Goal: Information Seeking & Learning: Learn about a topic

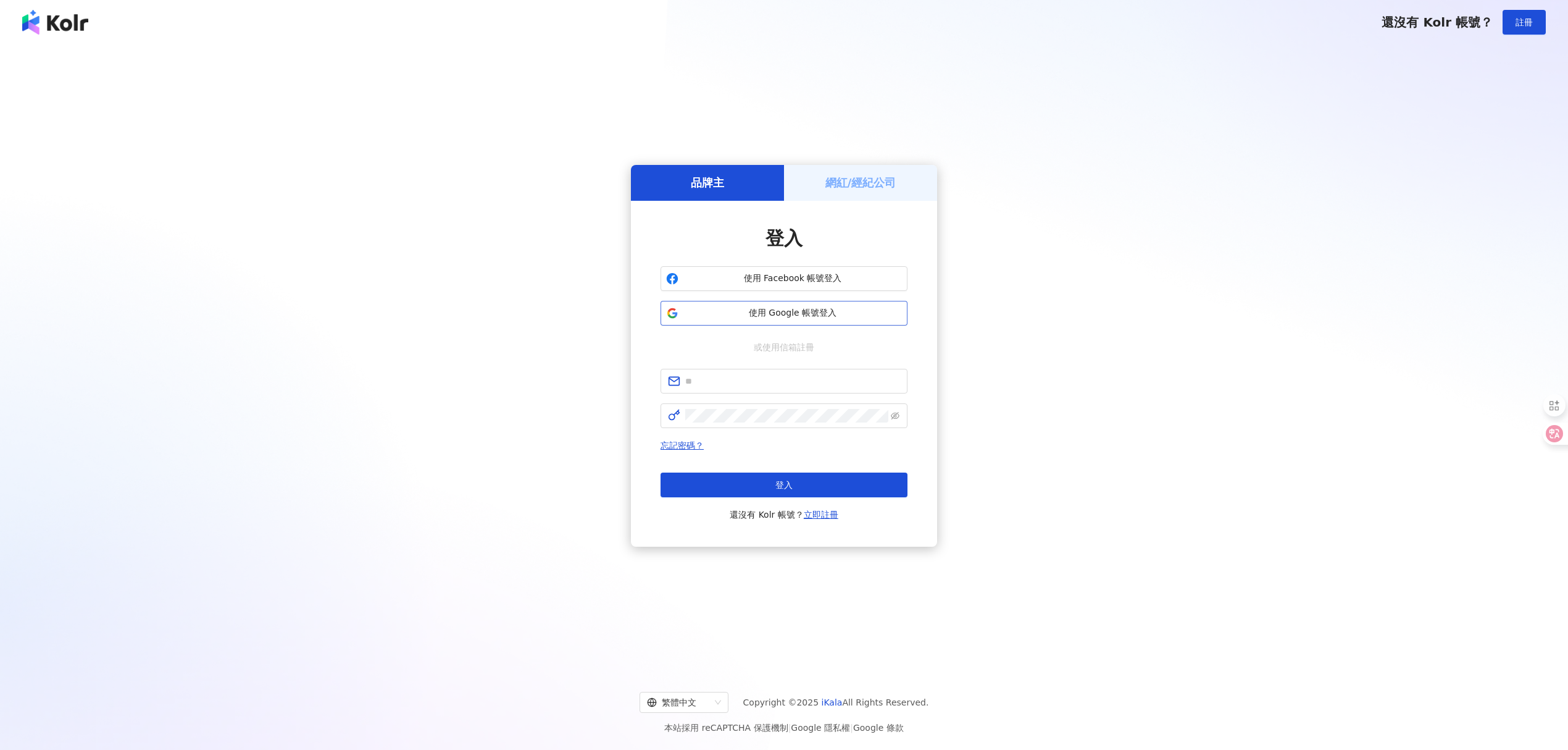
click at [848, 310] on span "使用 Google 帳號登入" at bounding box center [793, 313] width 219 height 12
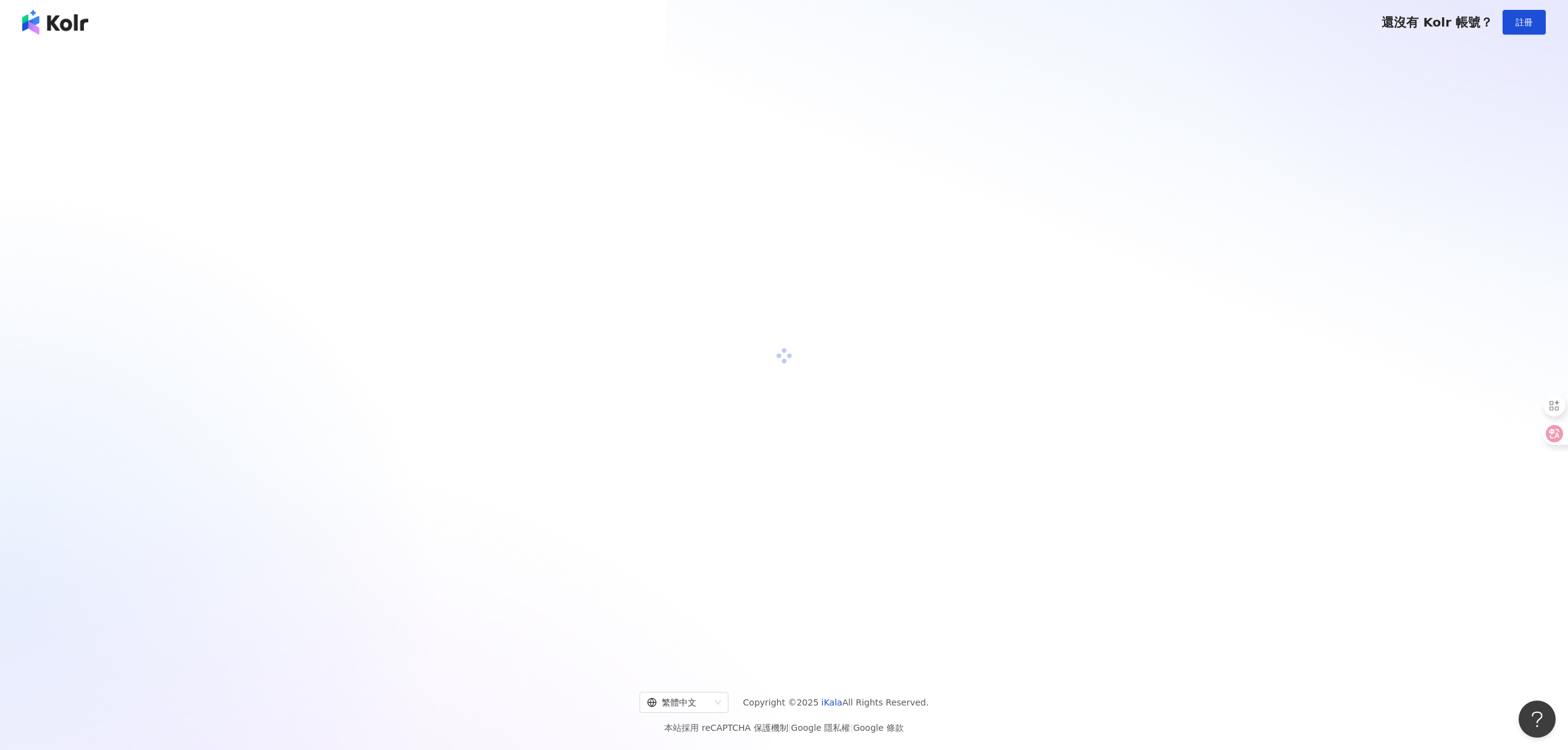
drag, startPoint x: 250, startPoint y: 235, endPoint x: 331, endPoint y: 149, distance: 118.1
click at [331, 149] on div at bounding box center [784, 356] width 1538 height 603
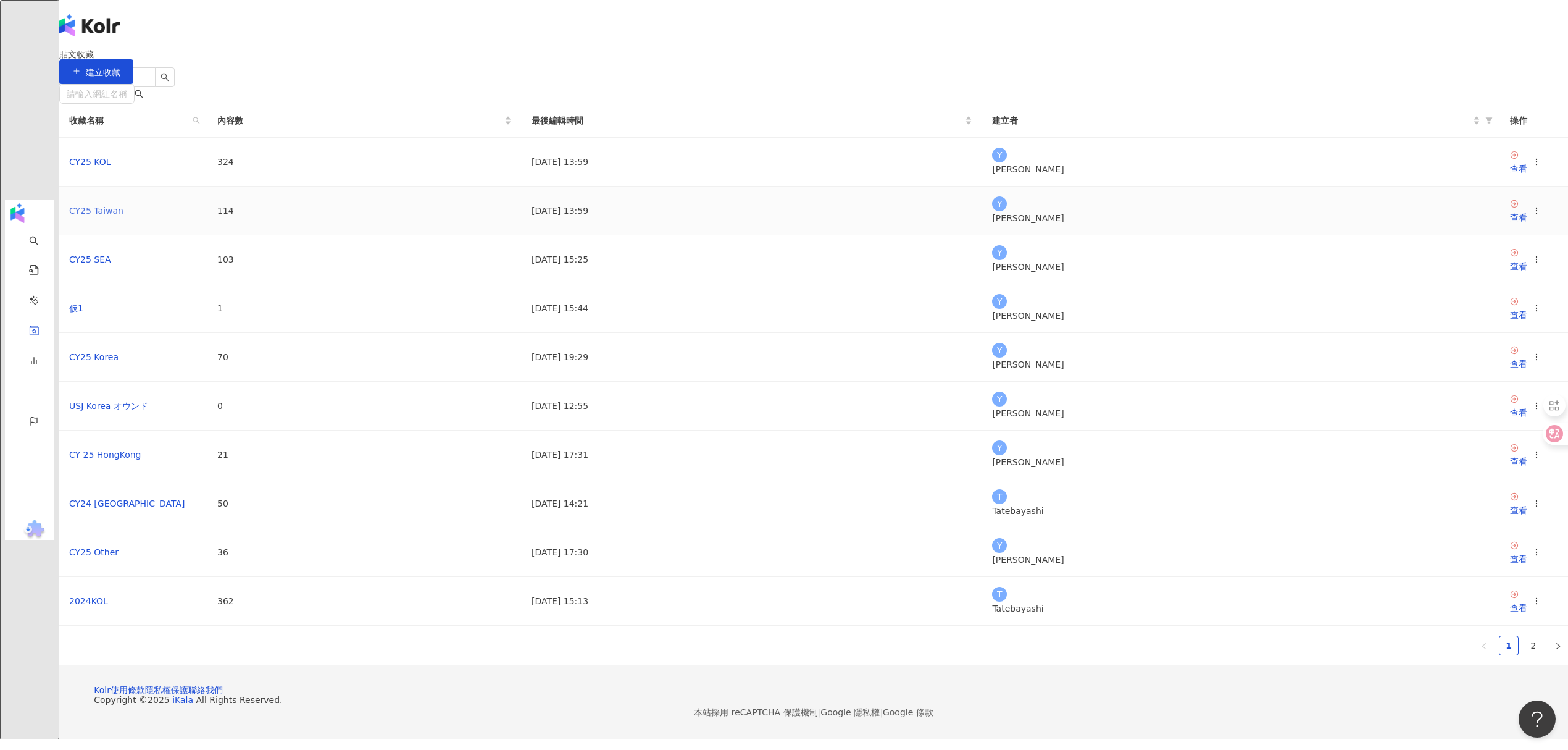
click at [124, 215] on link "CY25 Taiwan" at bounding box center [96, 211] width 54 height 10
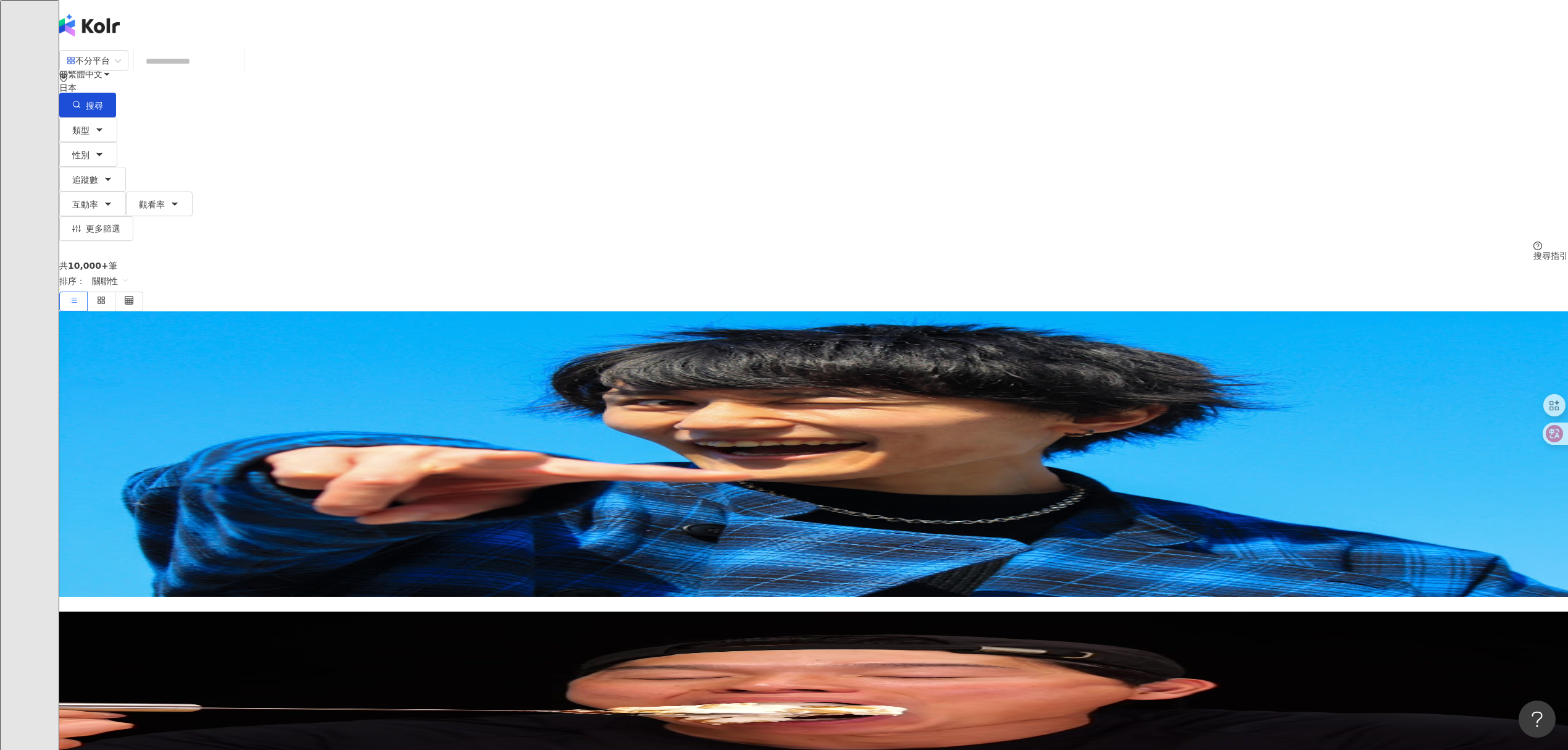
click at [239, 73] on input "search" at bounding box center [188, 61] width 100 height 23
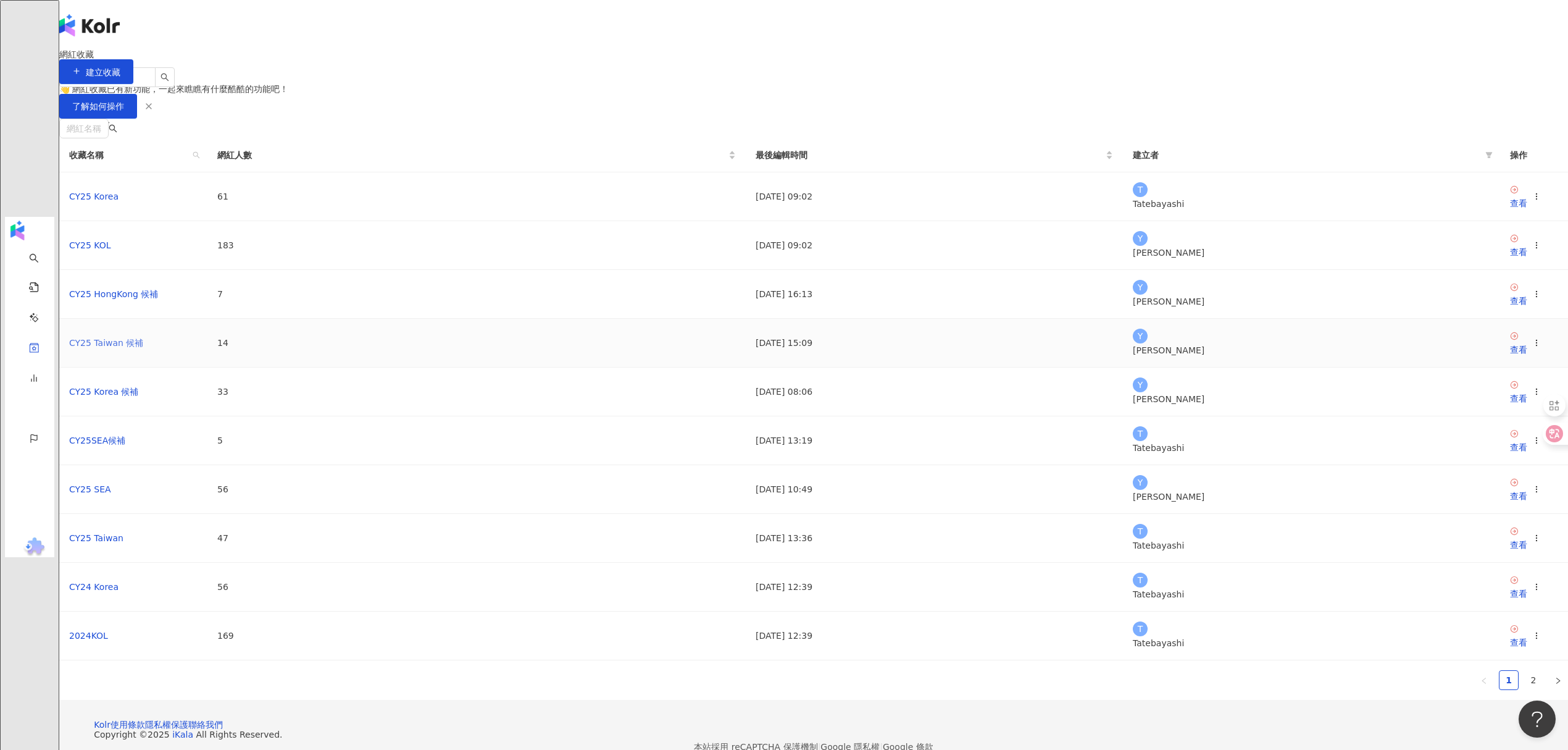
click at [143, 347] on link "CY25 Taiwan 候補" at bounding box center [107, 343] width 74 height 10
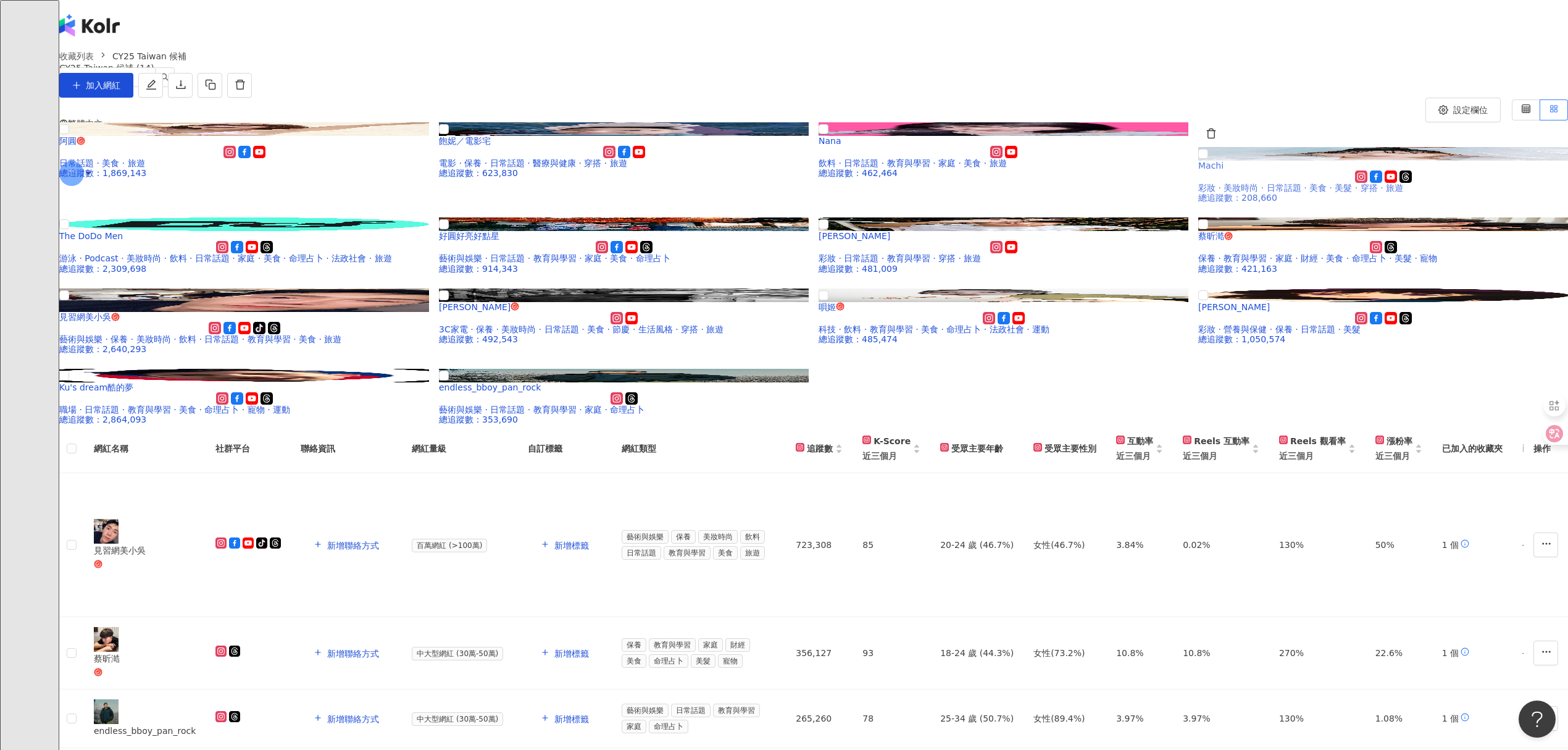
click at [1198, 171] on span "Machi" at bounding box center [1210, 165] width 25 height 10
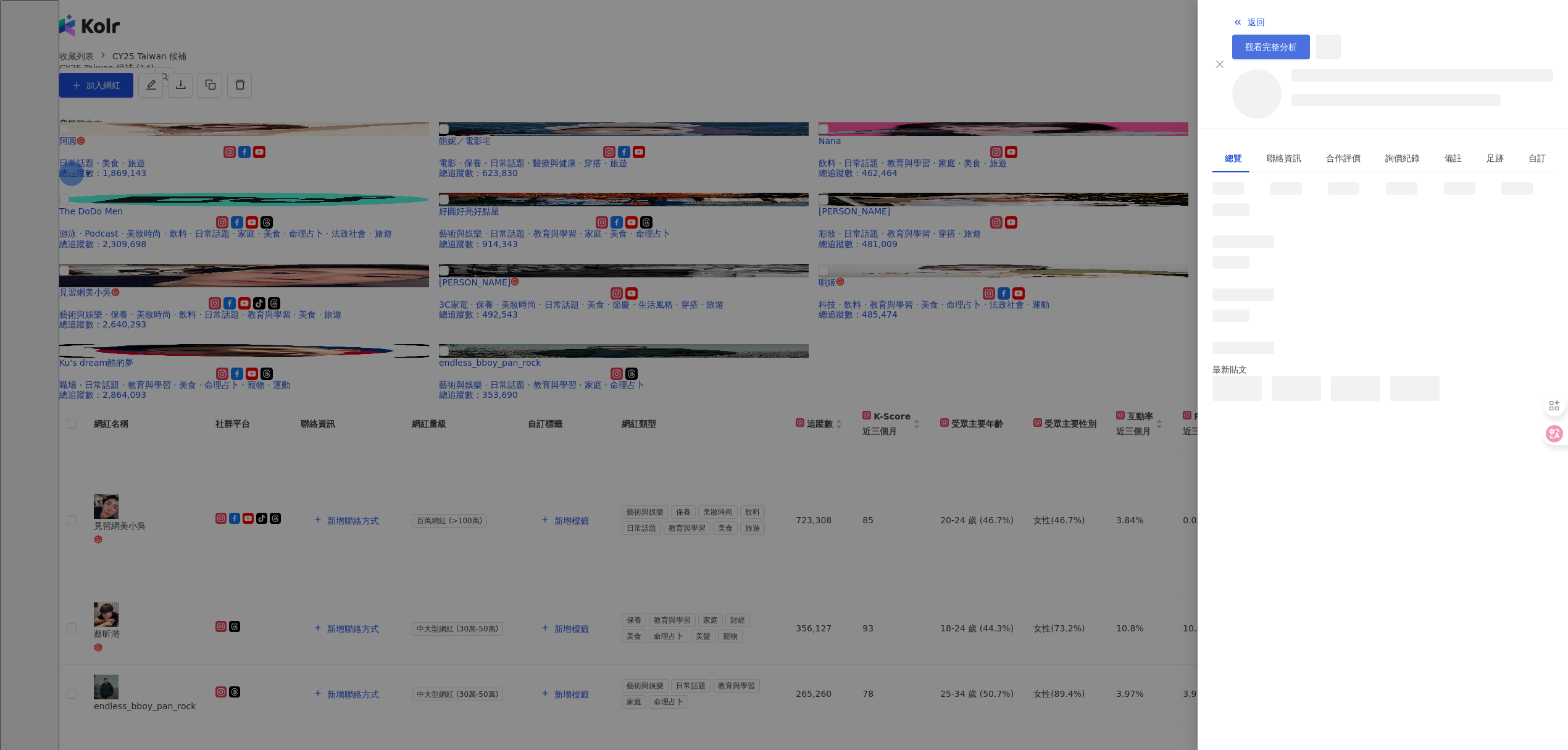
click at [1310, 34] on link "觀看完整分析" at bounding box center [1271, 47] width 78 height 25
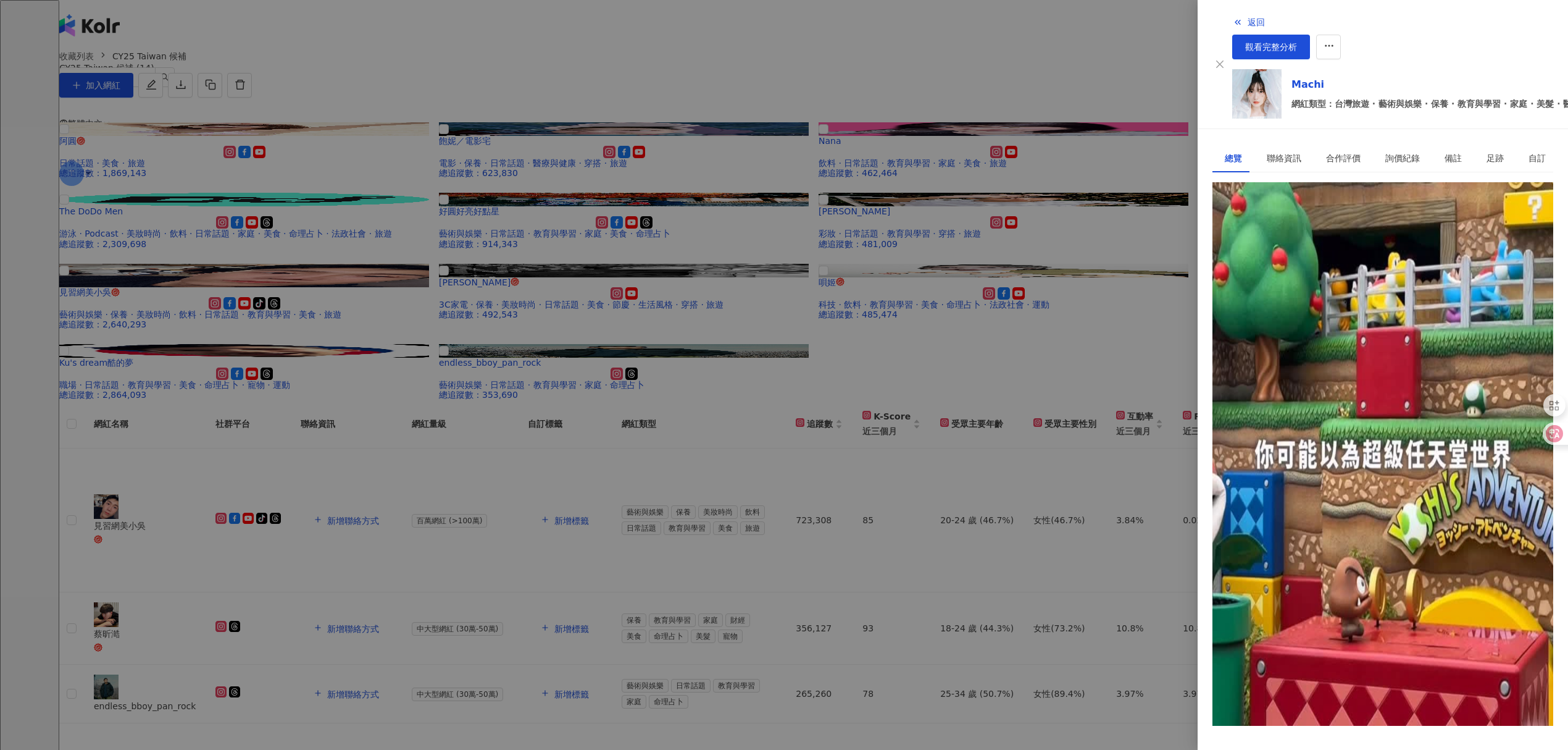
click at [1102, 48] on div at bounding box center [784, 375] width 1568 height 750
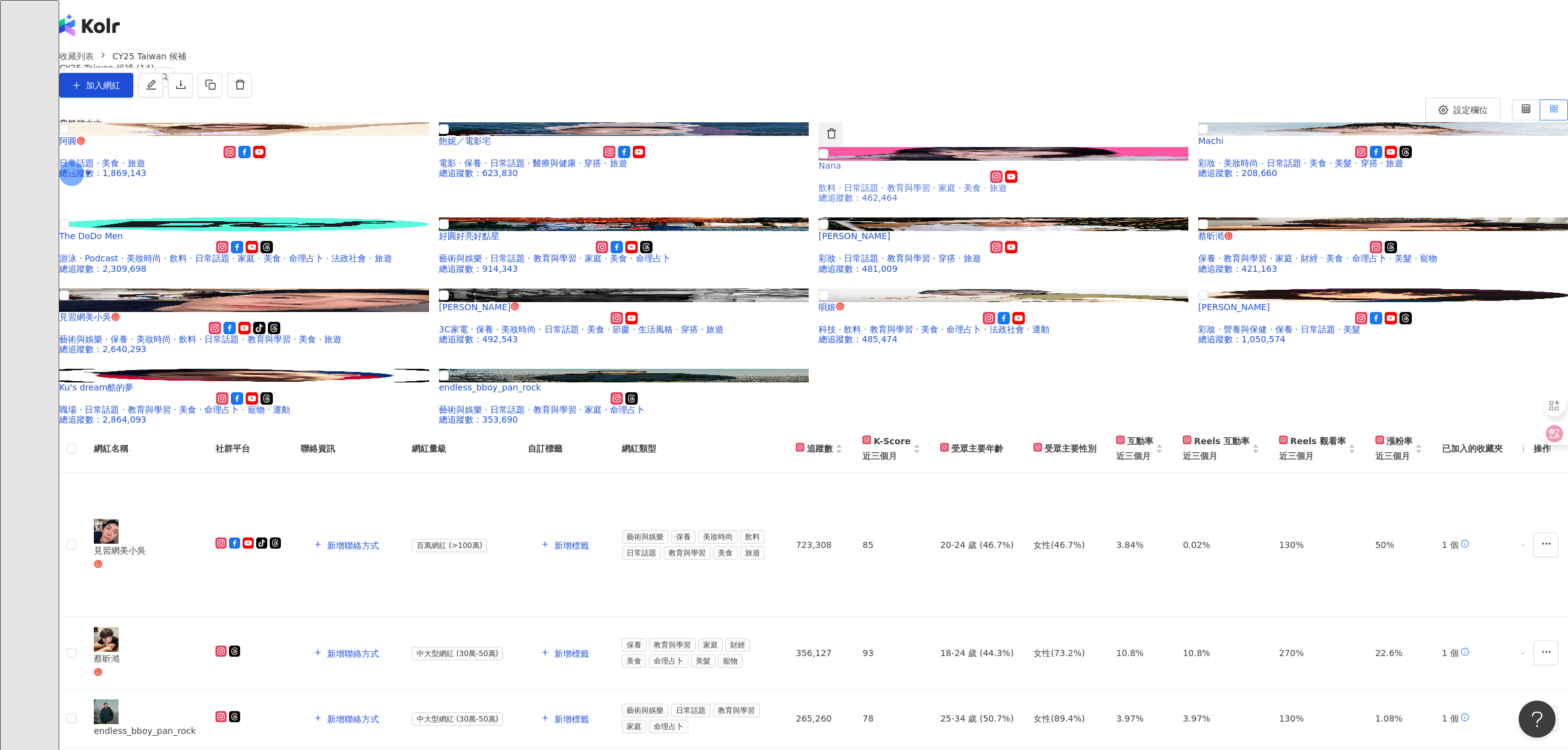
click at [837, 139] on icon "button" at bounding box center [831, 133] width 11 height 11
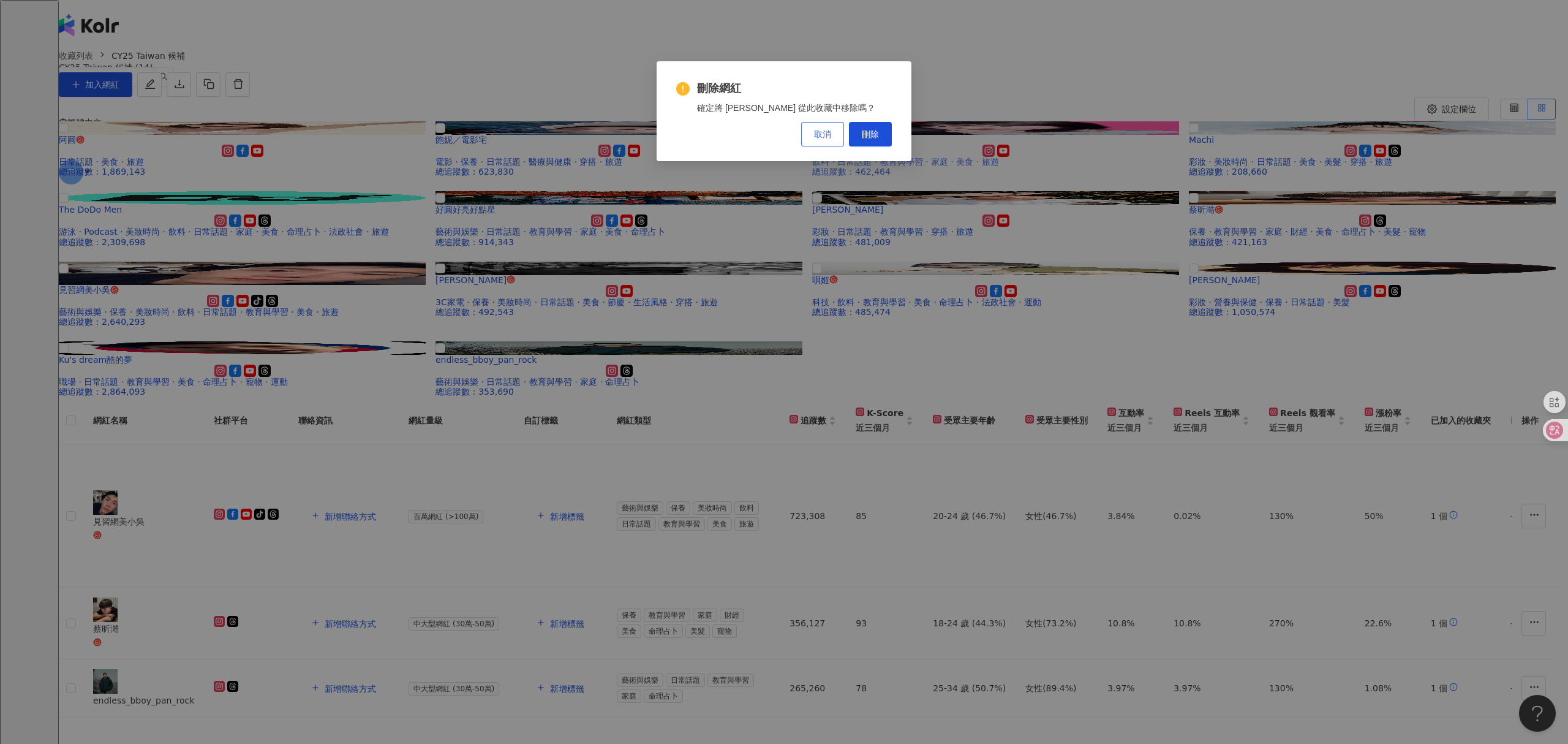
click at [812, 134] on button "取消" at bounding box center [822, 134] width 43 height 25
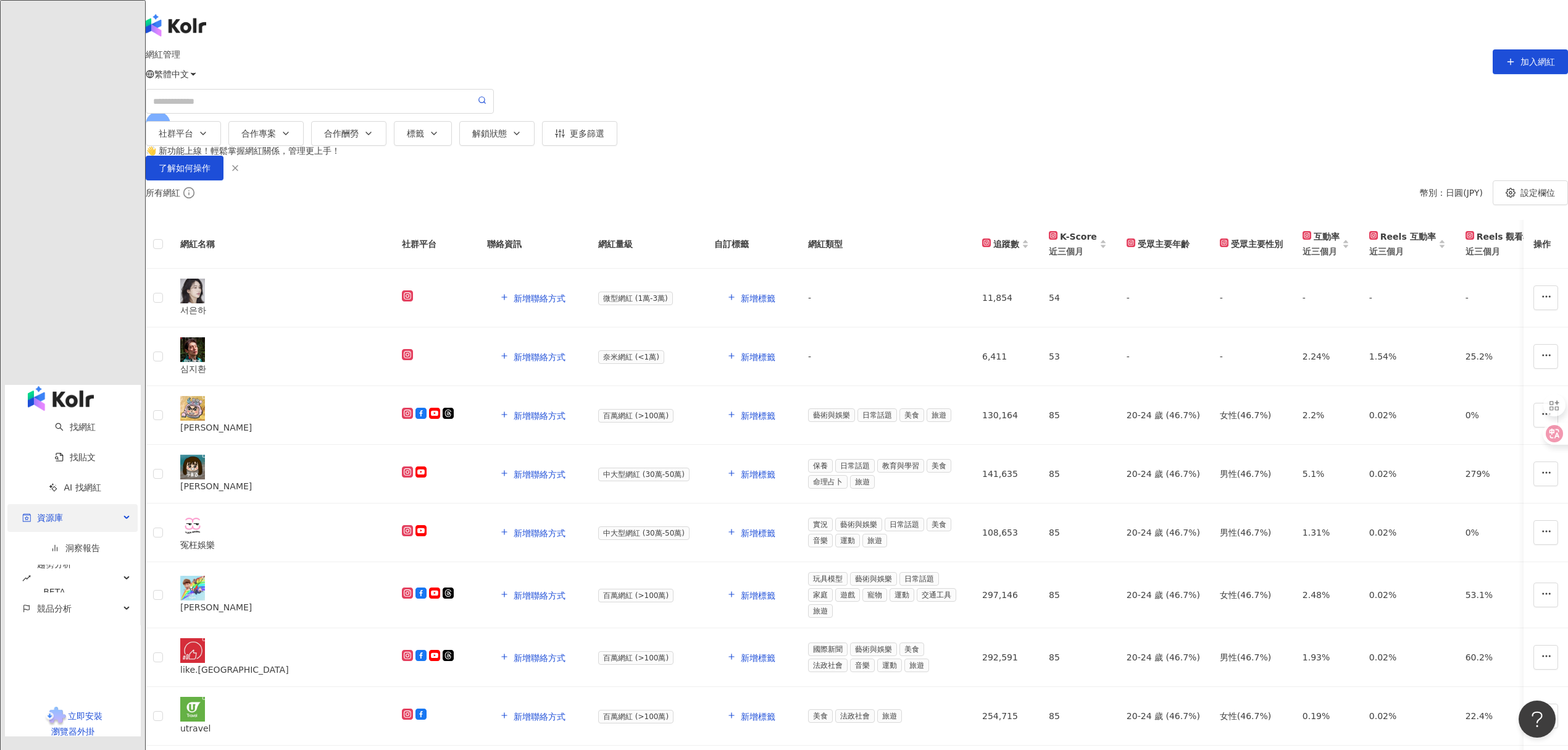
click at [126, 504] on div "資源庫" at bounding box center [72, 518] width 130 height 28
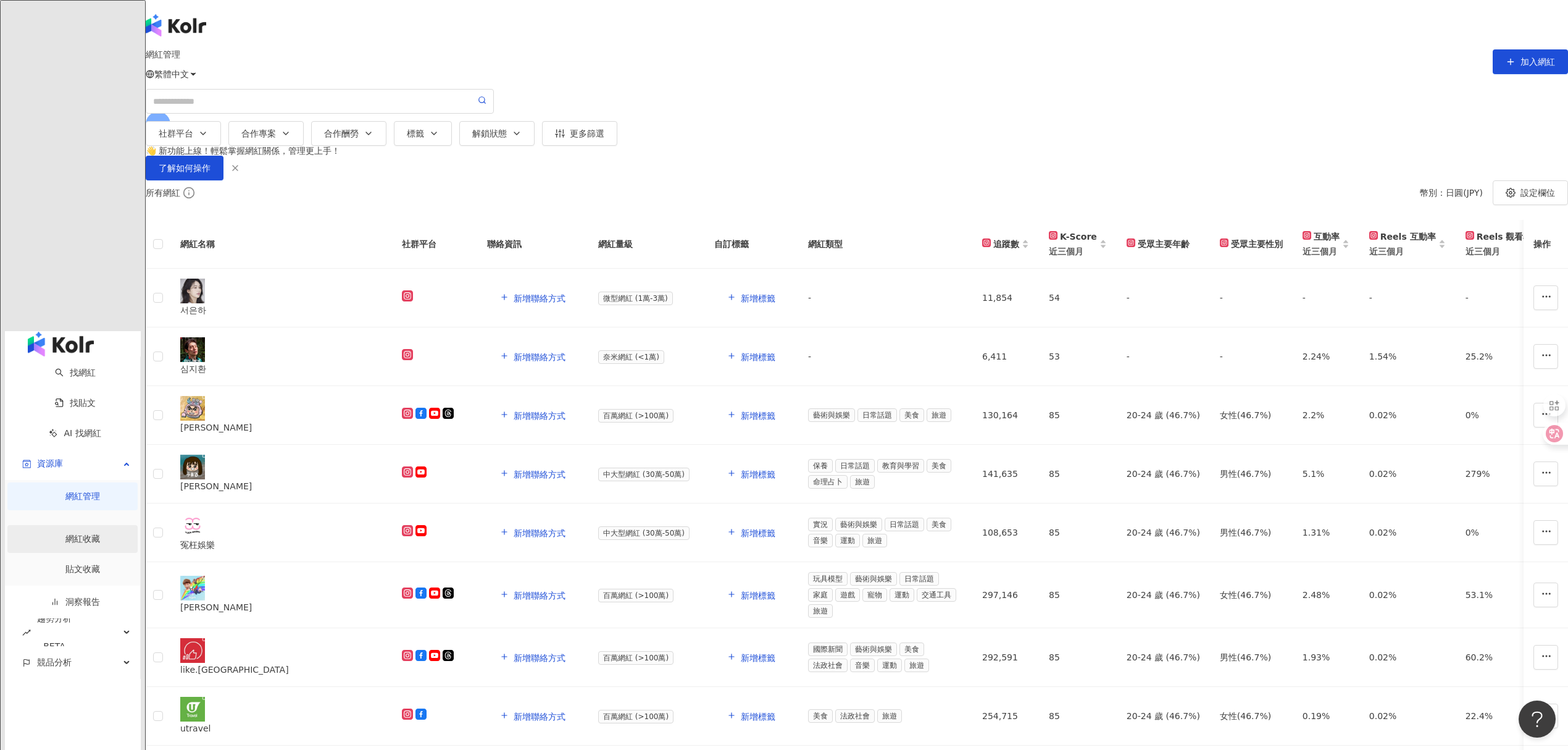
click at [89, 534] on link "網紅收藏" at bounding box center [83, 539] width 34 height 10
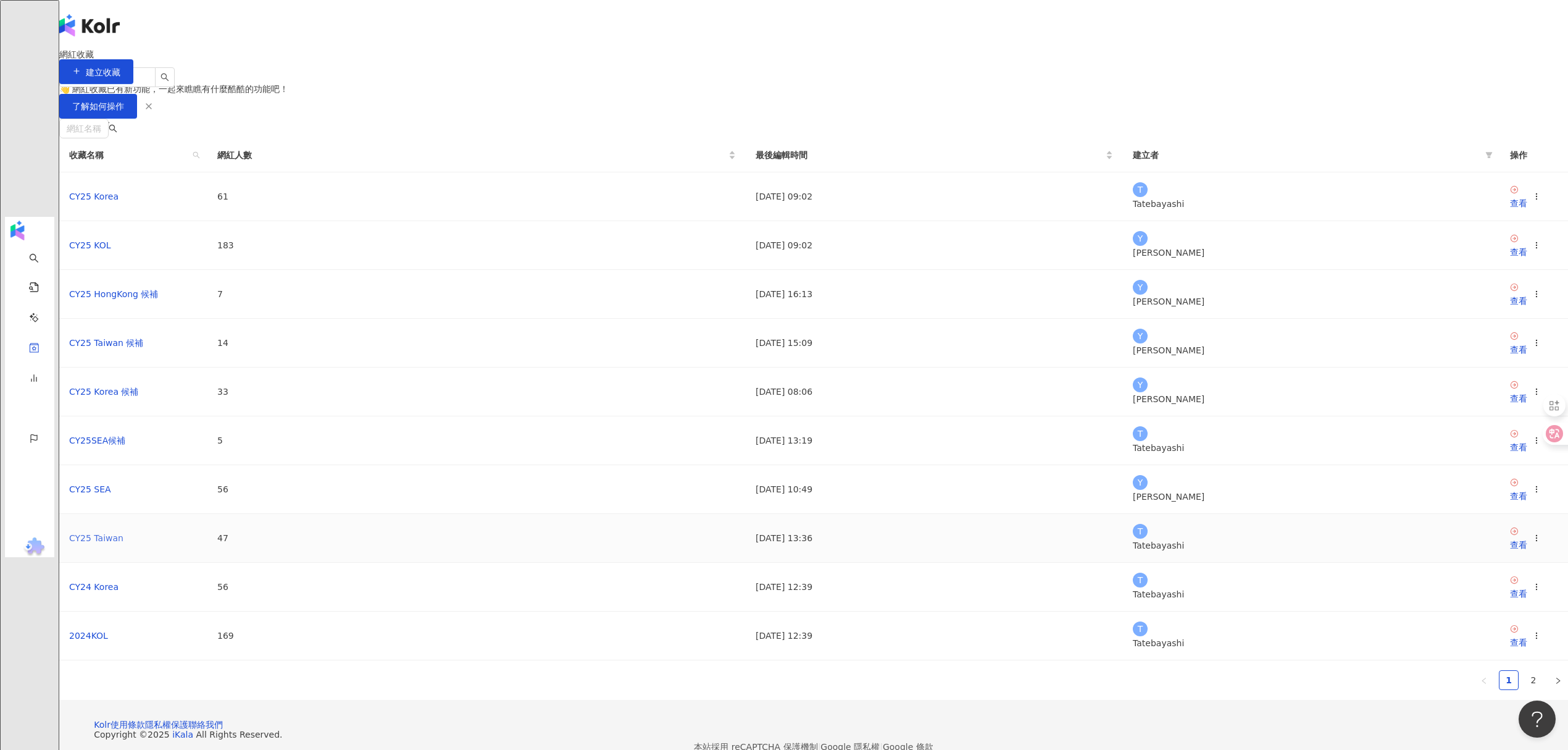
click at [124, 543] on link "CY25 Taiwan" at bounding box center [96, 538] width 54 height 10
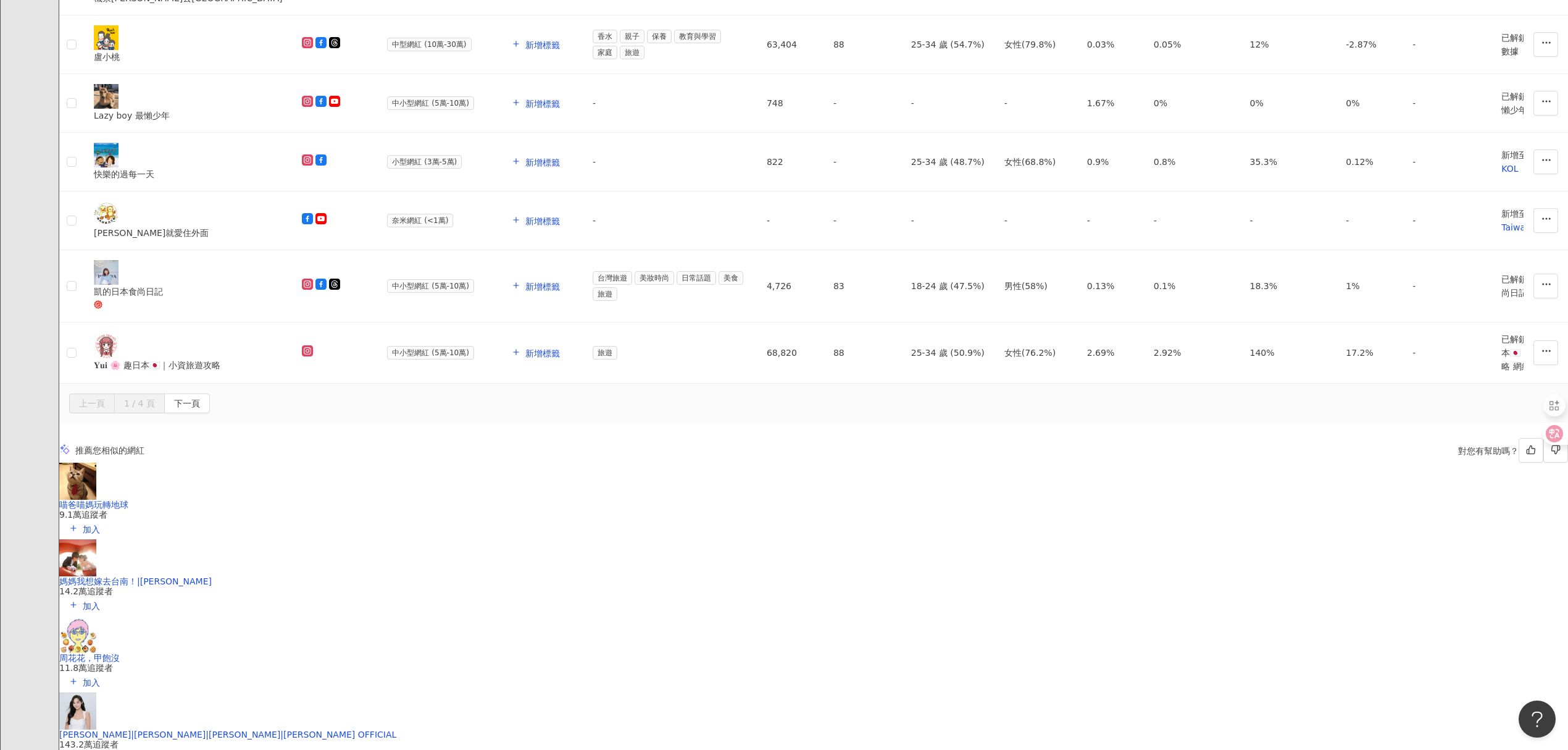
scroll to position [1482, 0]
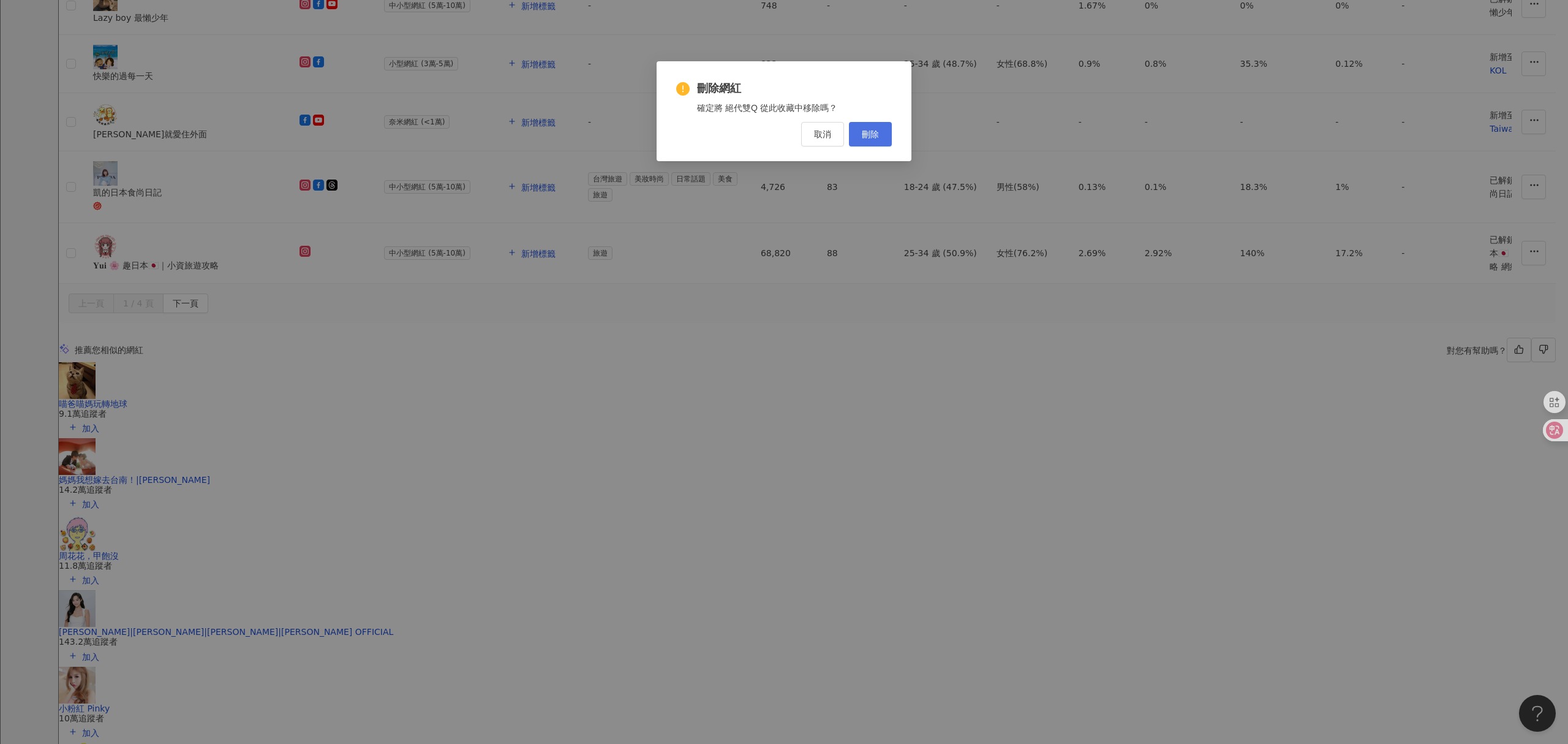
click at [877, 138] on span "刪除" at bounding box center [870, 134] width 17 height 10
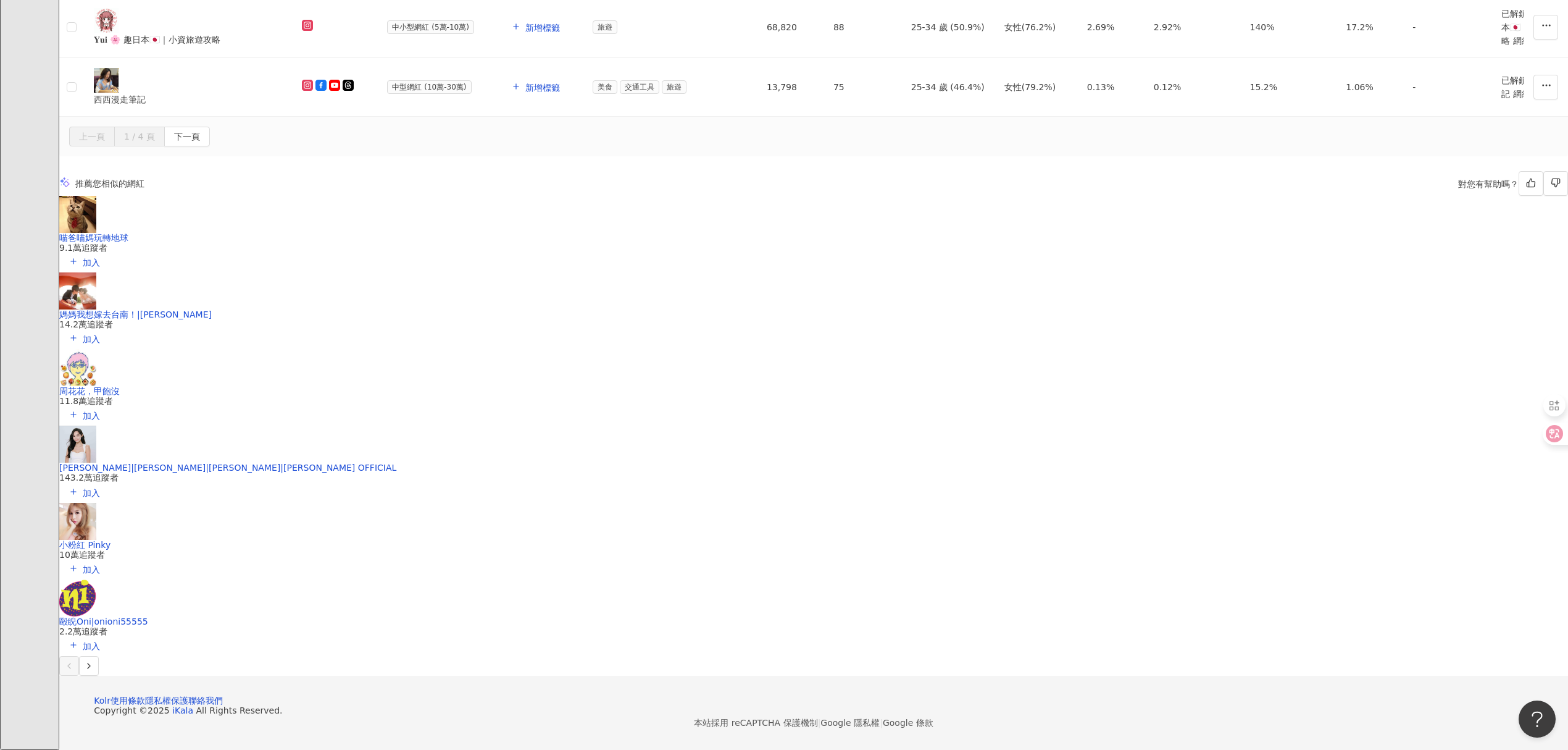
scroll to position [1745, 0]
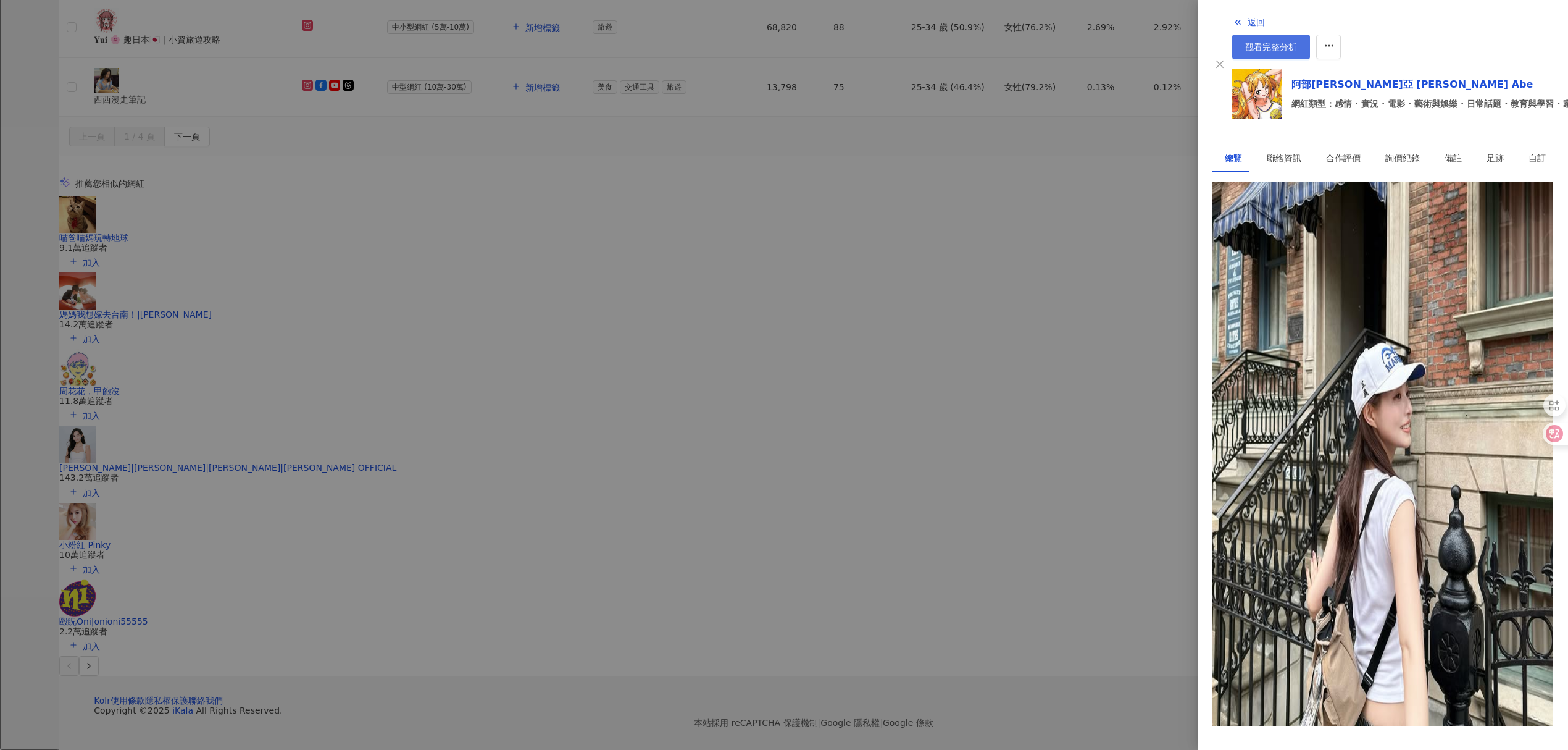
click at [1297, 42] on span "觀看完整分析" at bounding box center [1271, 47] width 52 height 10
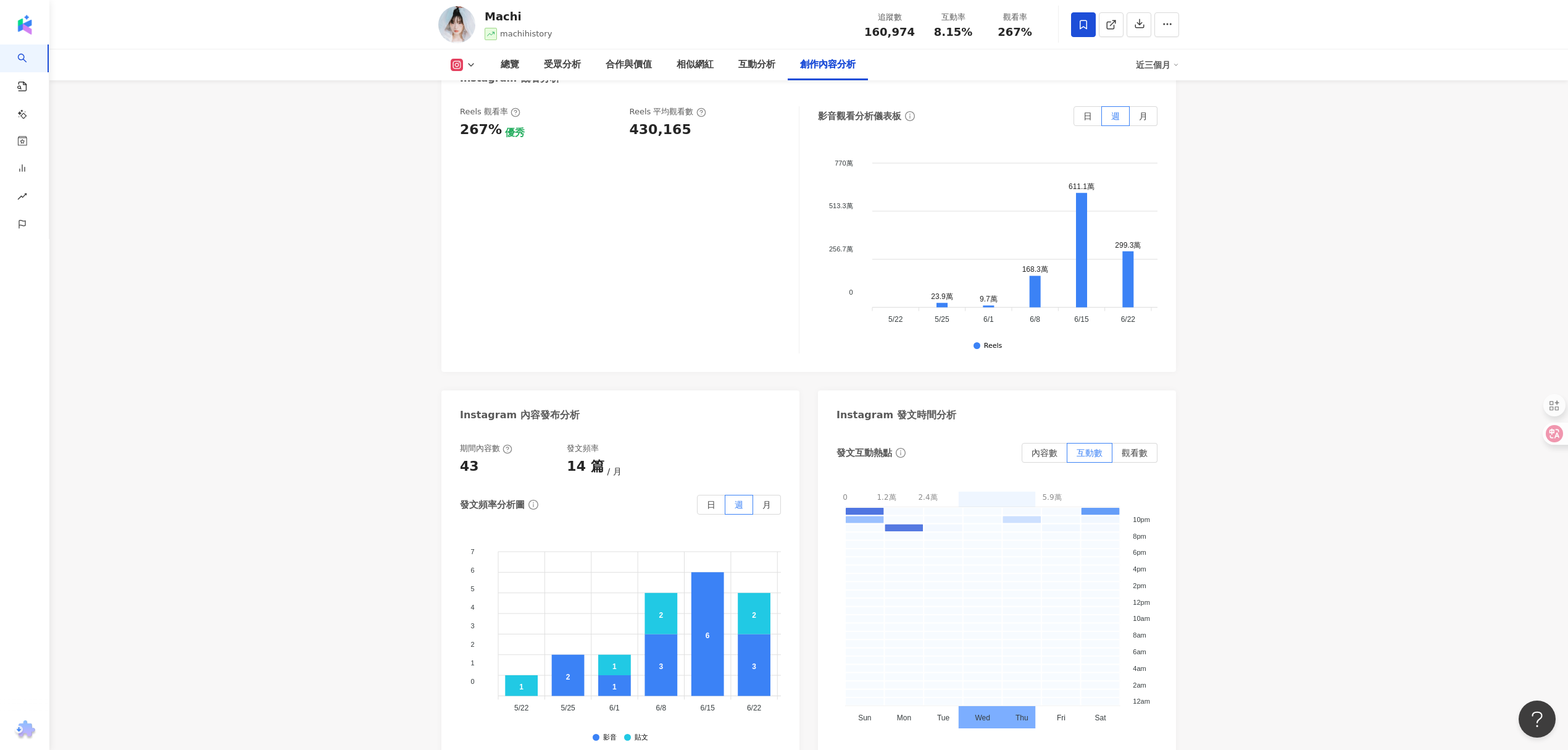
scroll to position [3789, 0]
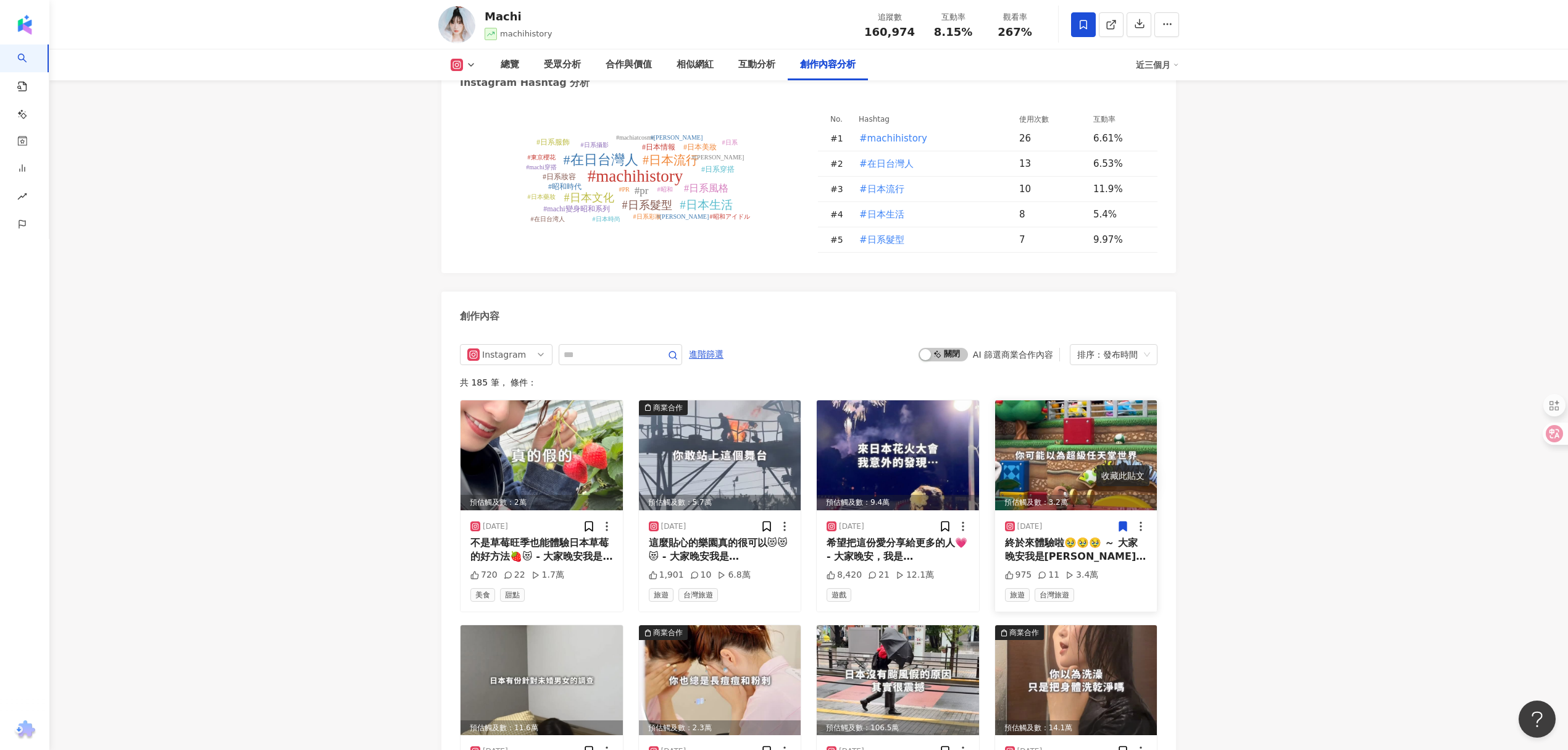
click at [1125, 522] on icon at bounding box center [1123, 526] width 8 height 9
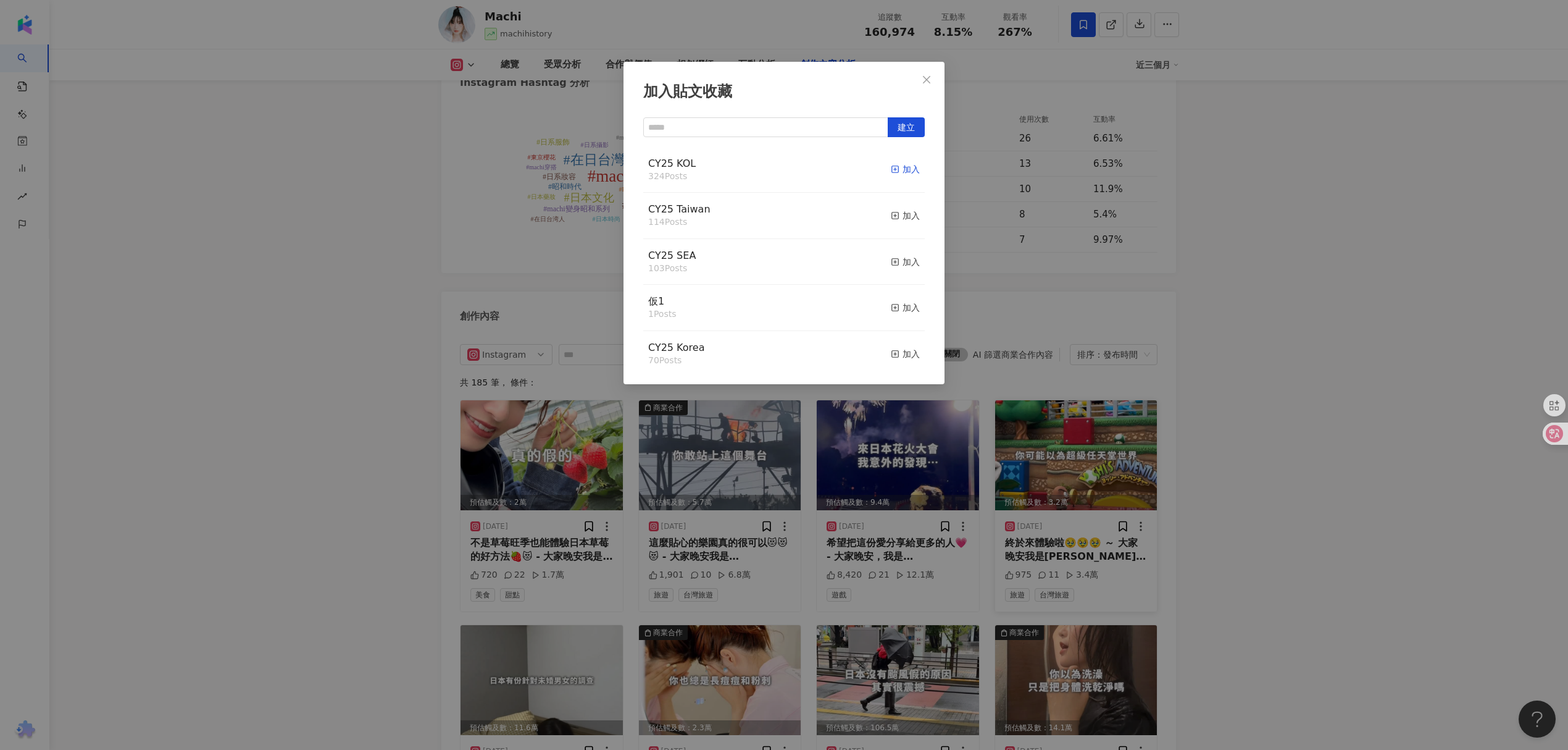
click at [891, 163] on div "加入" at bounding box center [905, 169] width 29 height 14
click at [891, 215] on div "加入" at bounding box center [905, 215] width 29 height 14
click at [1322, 314] on div "加入貼文收藏 建立 CY25 KOL 325 Posts 已加入 CY25 Taiwan 114 Posts 加入 CY25 SEA 103 Posts 加入…" at bounding box center [784, 375] width 1568 height 750
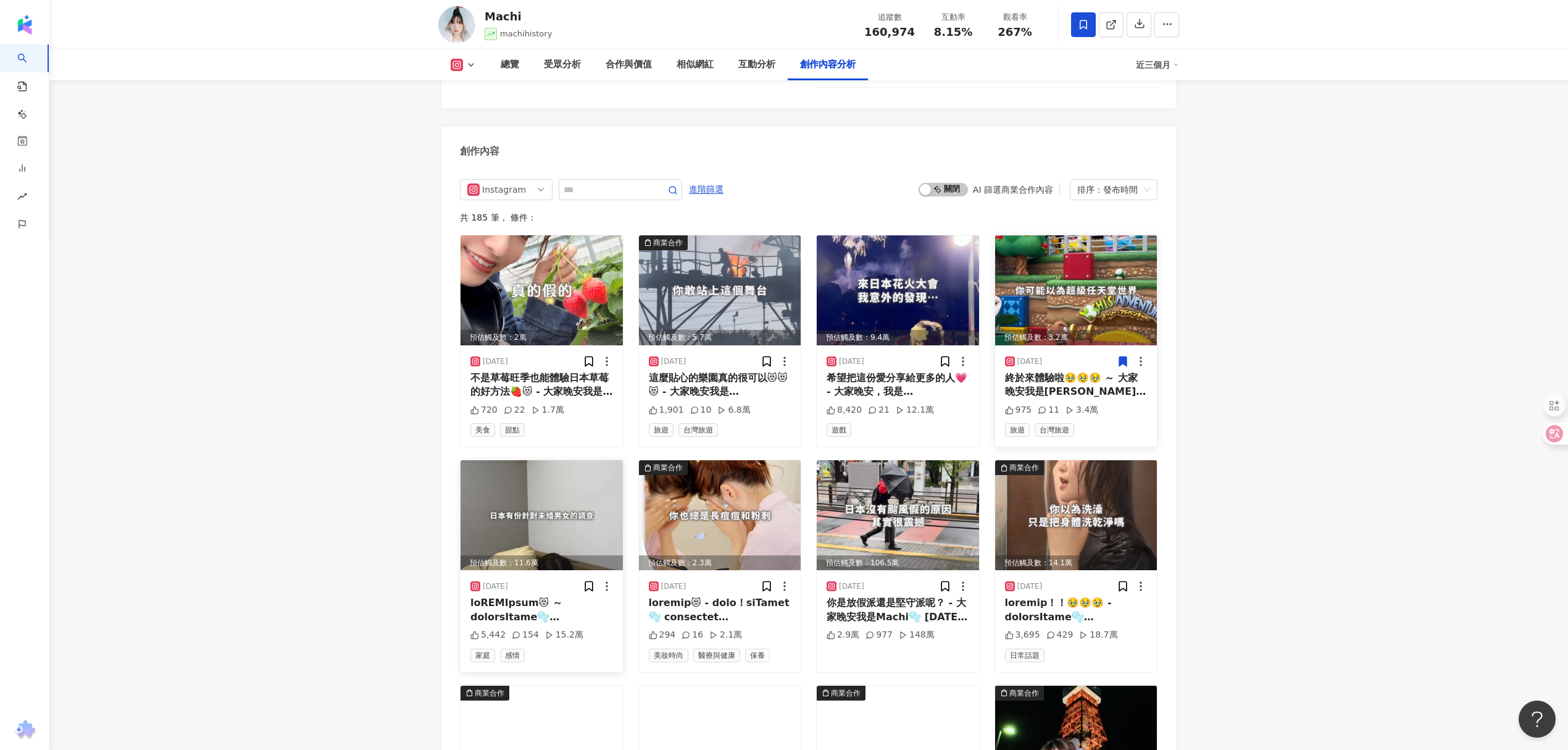
scroll to position [4036, 0]
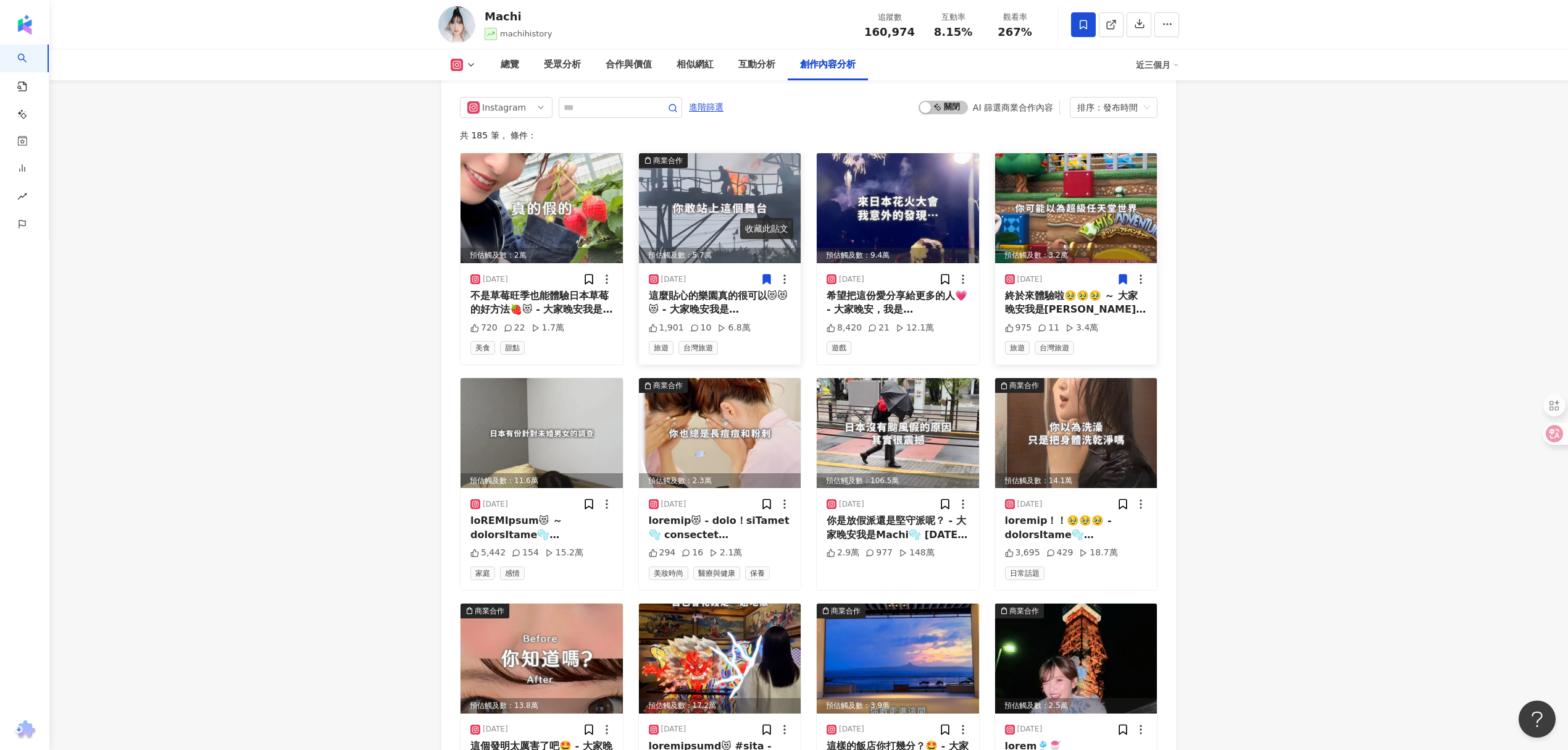
click at [764, 273] on icon at bounding box center [767, 279] width 12 height 12
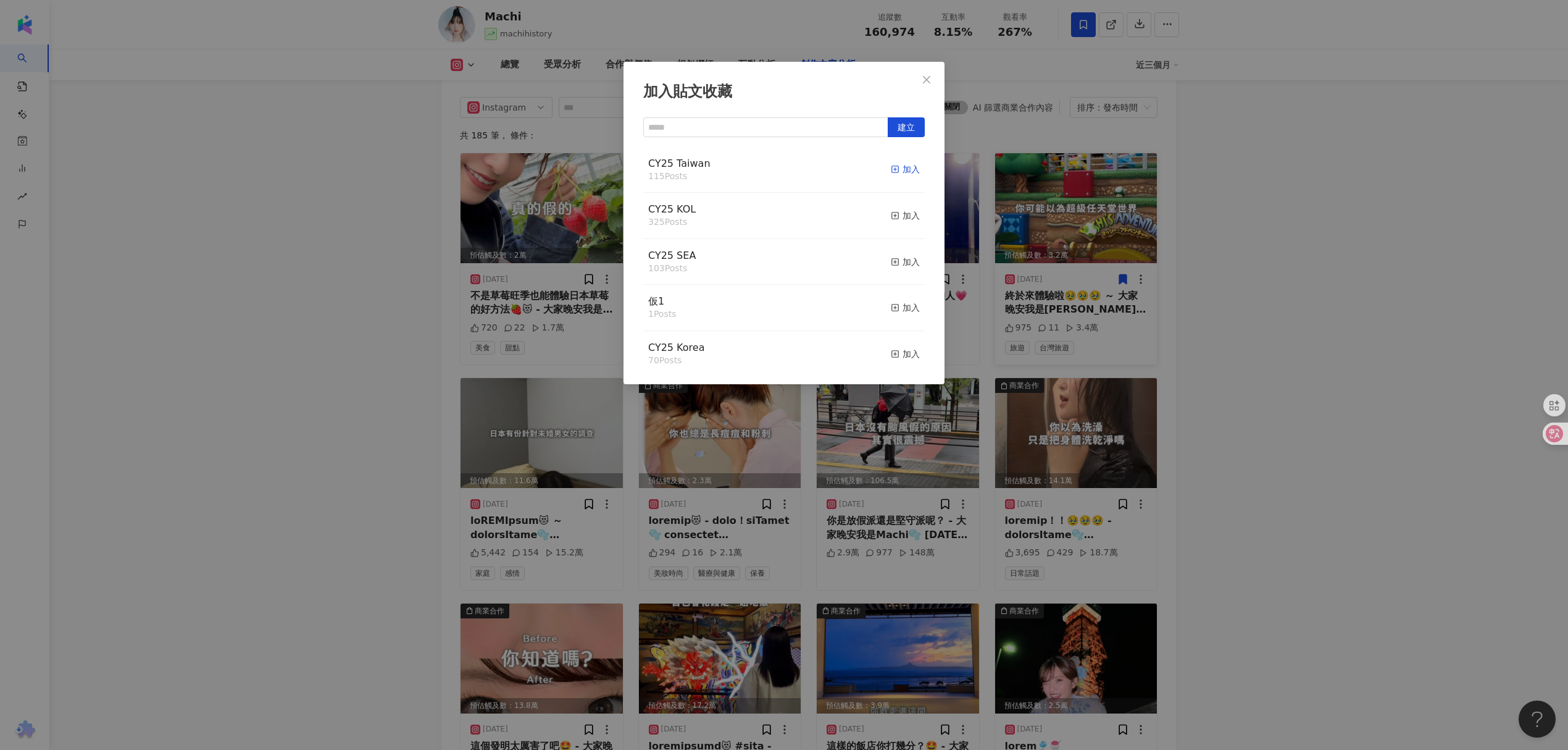
click at [891, 173] on div "加入" at bounding box center [905, 169] width 29 height 14
click at [892, 214] on rect "button" at bounding box center [895, 216] width 7 height 7
click at [1331, 299] on div "加入貼文收藏 建立 CY25 KOL 326 Posts 已加入 CY25 Taiwan 116 Posts 已加入 CY25 SEA 103 Posts 加…" at bounding box center [784, 375] width 1568 height 750
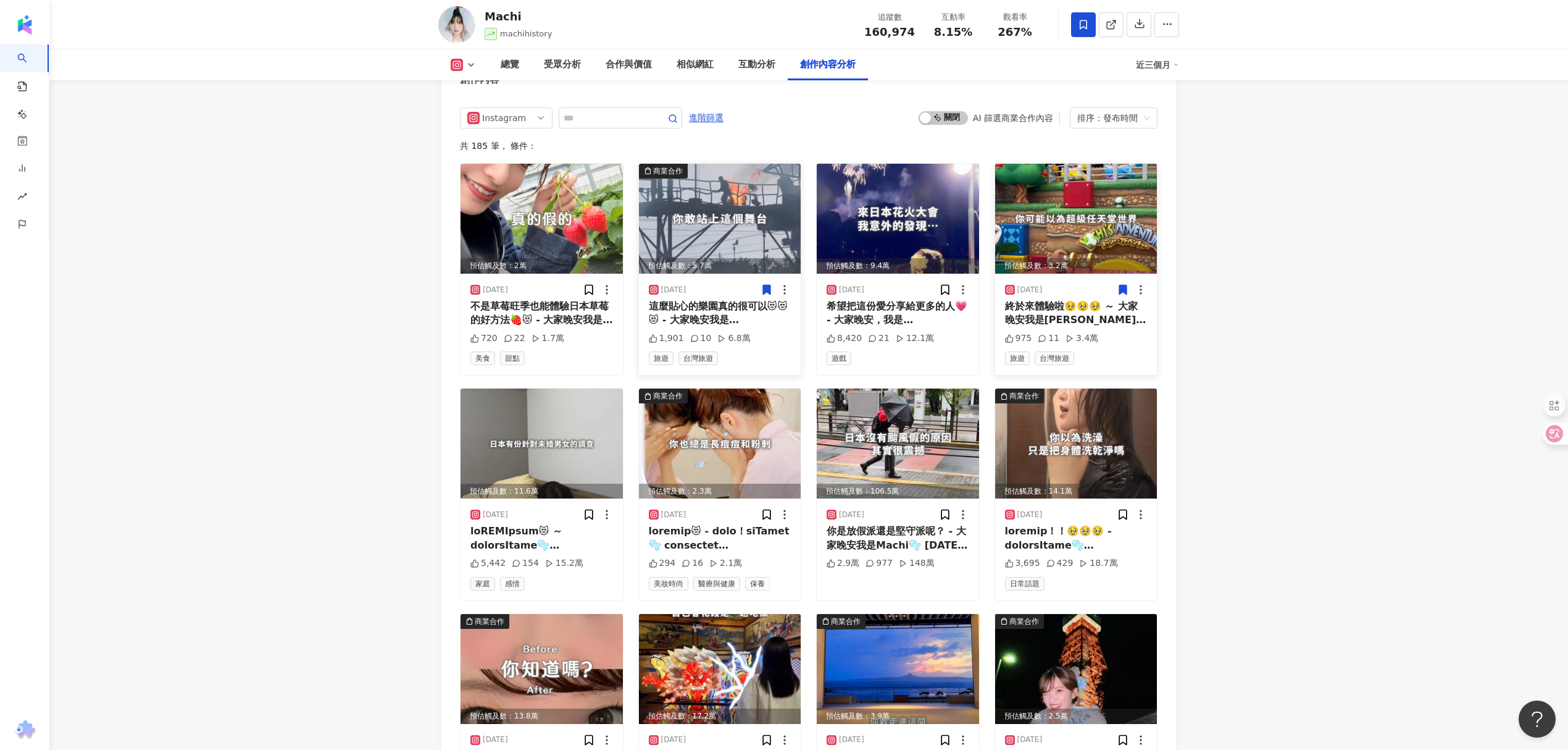
scroll to position [3813, 0]
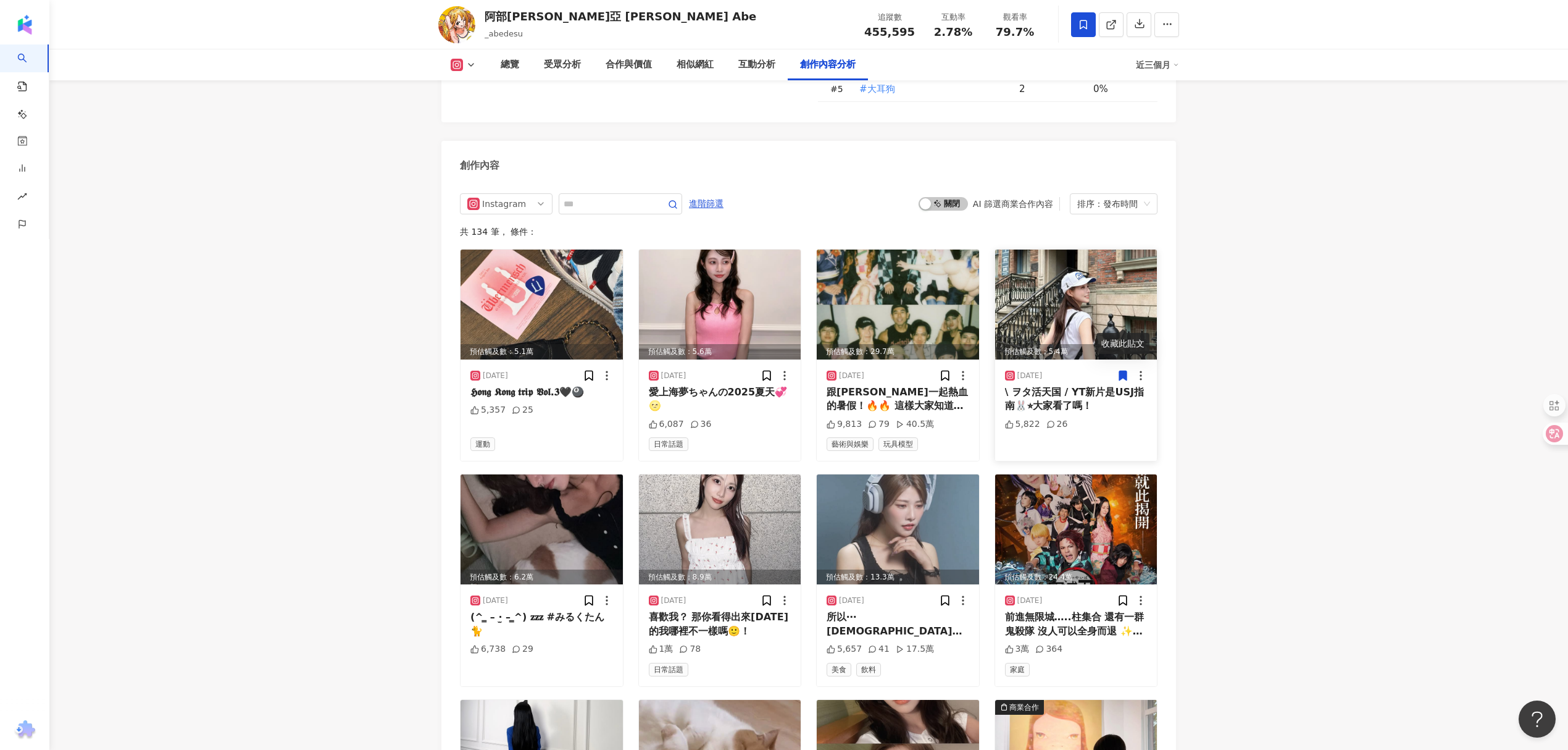
click at [1120, 372] on icon at bounding box center [1123, 376] width 8 height 9
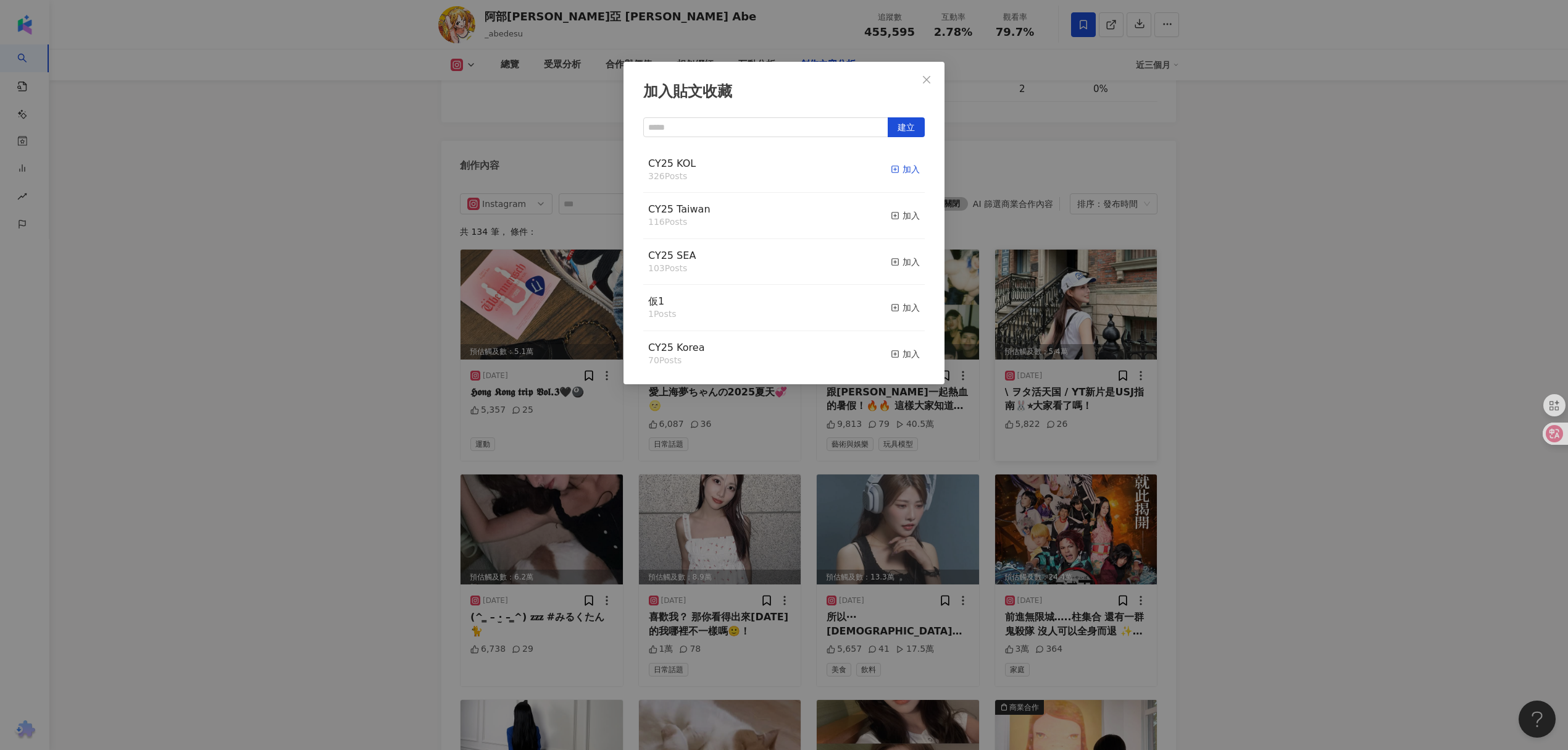
click at [893, 172] on div "加入" at bounding box center [905, 169] width 29 height 14
click at [893, 214] on div "加入" at bounding box center [905, 215] width 29 height 14
click at [1300, 227] on div "加入貼文收藏 建立 CY25 [GEOGRAPHIC_DATA] 117 Posts 已加入 CY25 KOL 327 Posts 已加入 CY25 SEA …" at bounding box center [784, 375] width 1568 height 750
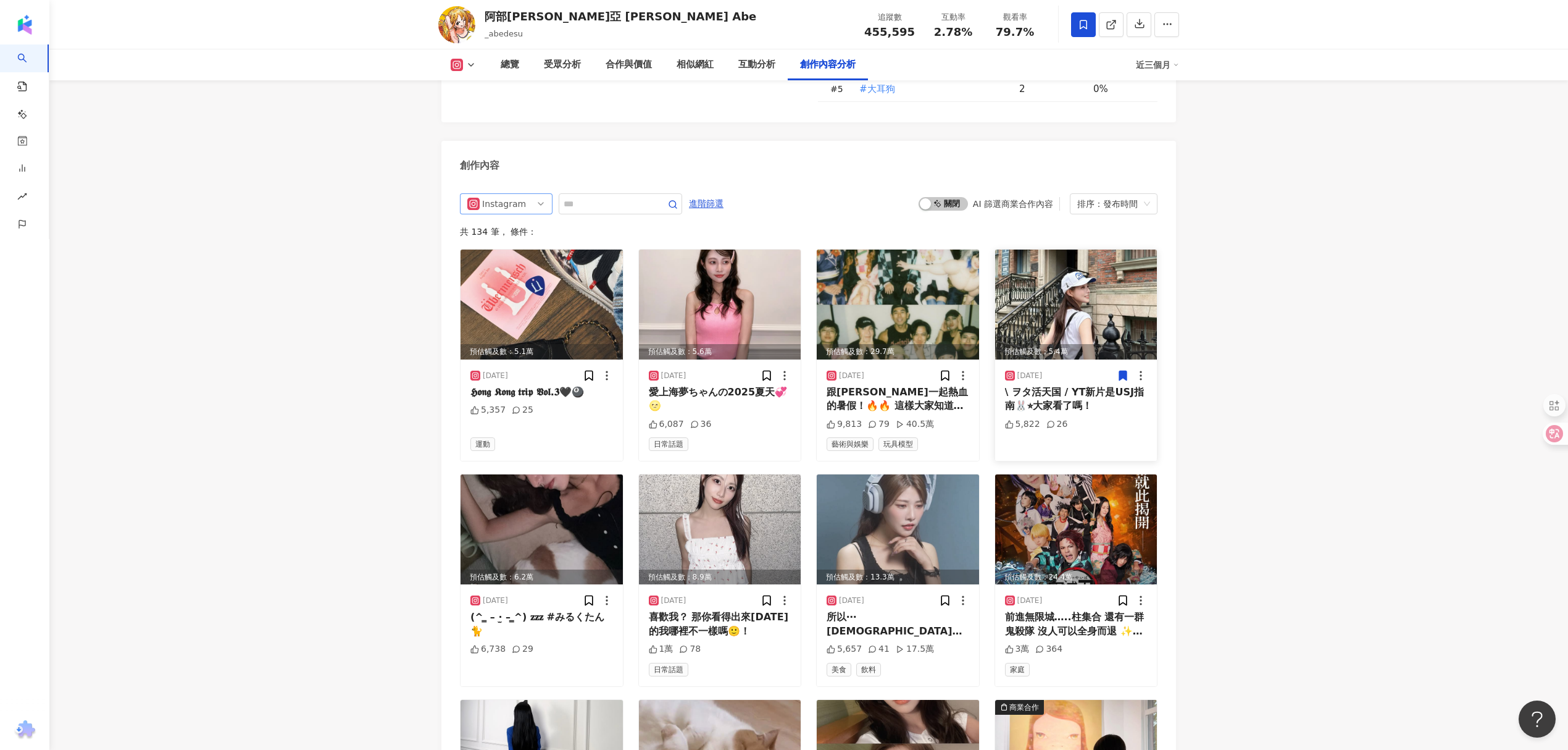
click at [537, 194] on span "Instagram" at bounding box center [506, 204] width 78 height 20
click at [523, 286] on div "YouTube" at bounding box center [505, 293] width 40 height 14
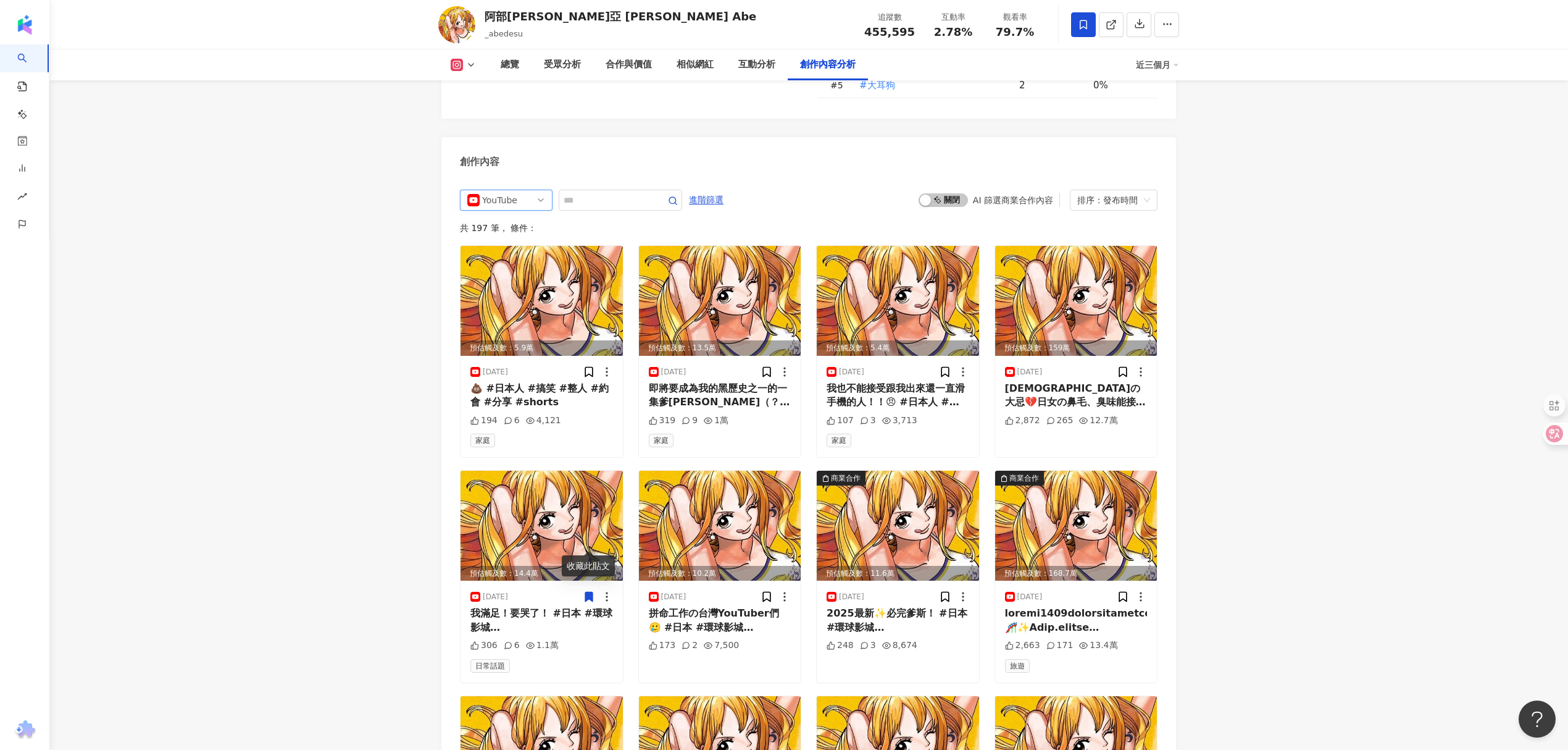
click at [589, 592] on icon at bounding box center [589, 597] width 8 height 9
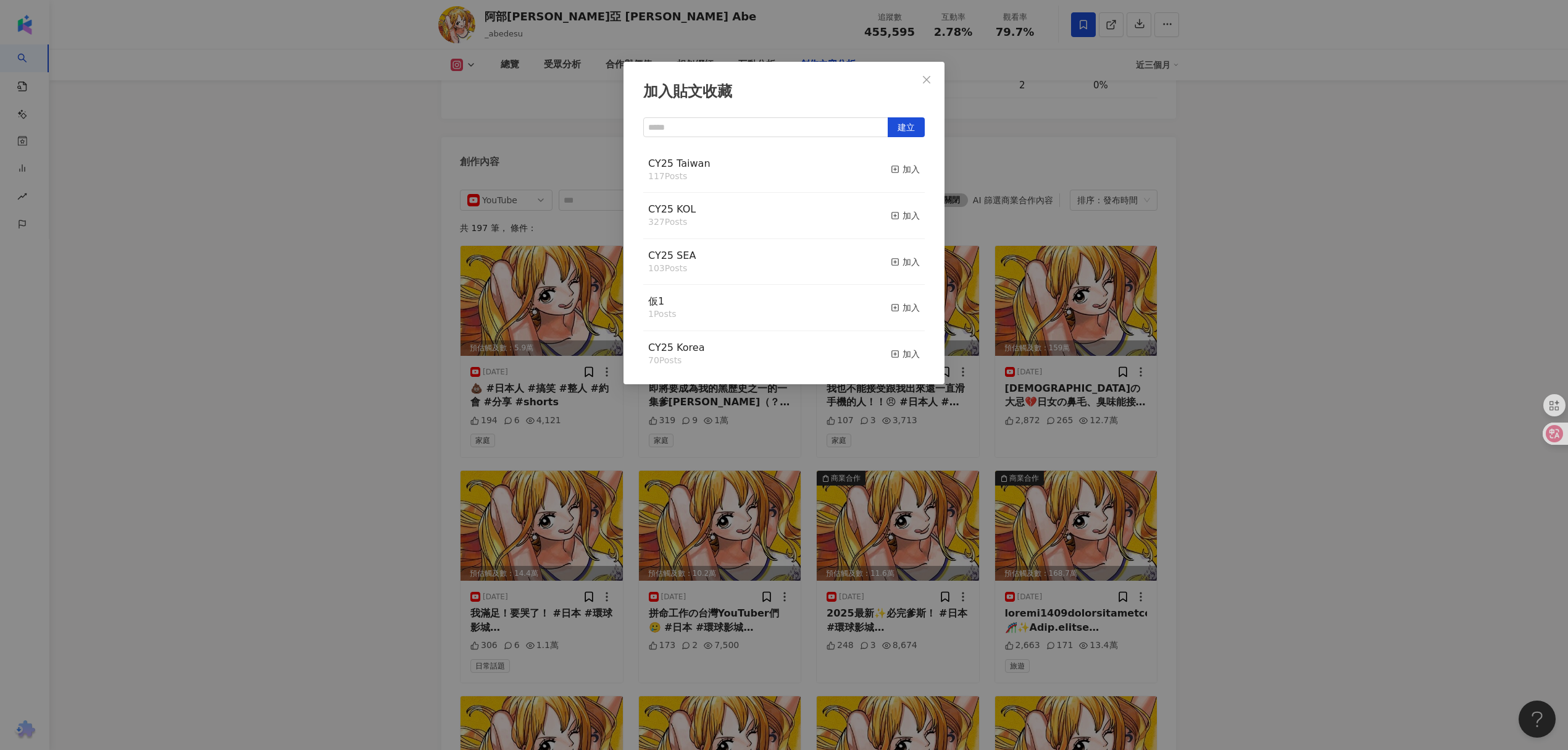
click at [900, 161] on button "加入" at bounding box center [905, 170] width 29 height 26
click at [900, 163] on div "加入" at bounding box center [905, 169] width 29 height 14
click at [891, 218] on icon "button" at bounding box center [895, 215] width 9 height 9
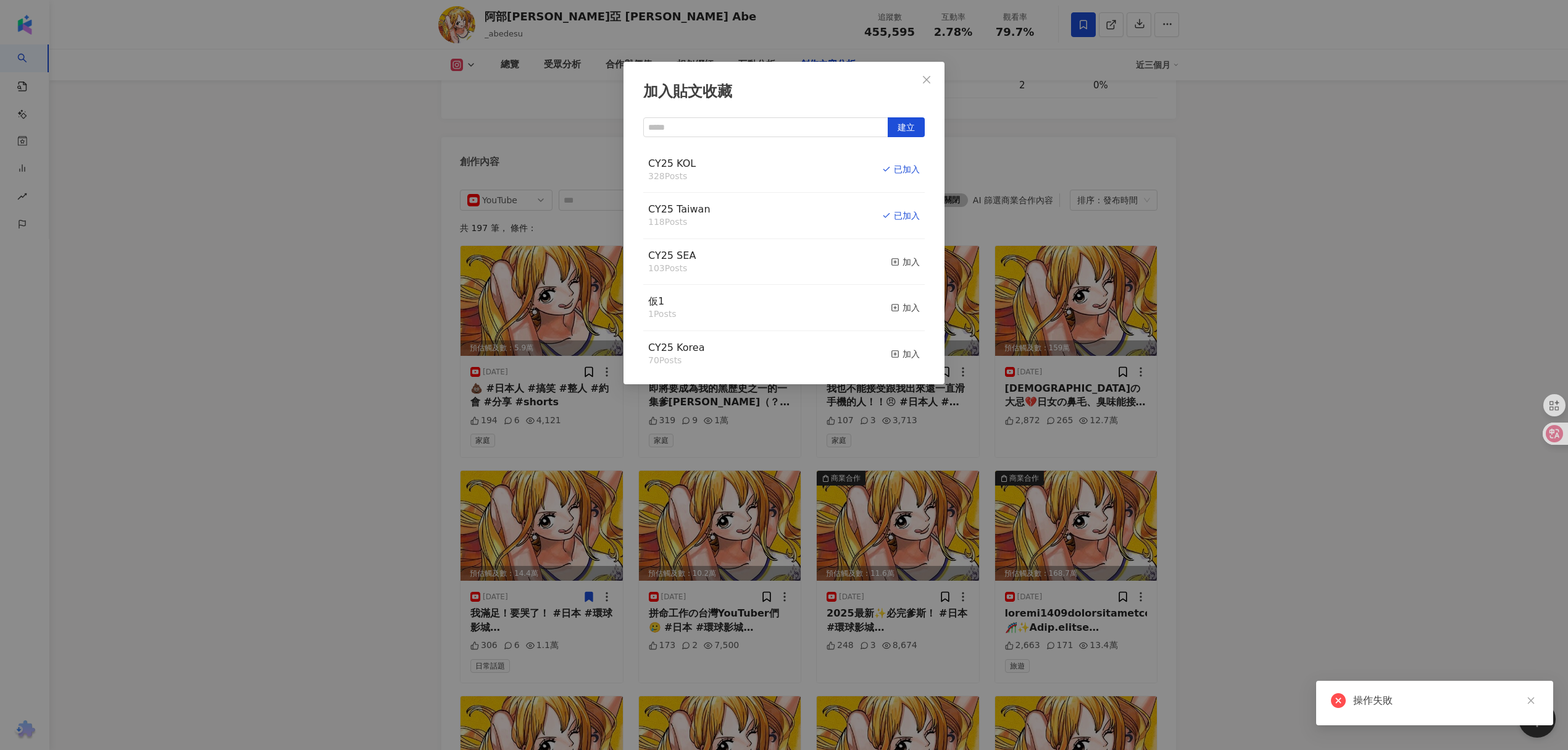
click at [1225, 294] on div "加入貼文收藏 建立 CY25 KOL 328 Posts 已加入 CY25 [GEOGRAPHIC_DATA] 118 Posts 已加入 CY25 SEA …" at bounding box center [784, 375] width 1568 height 750
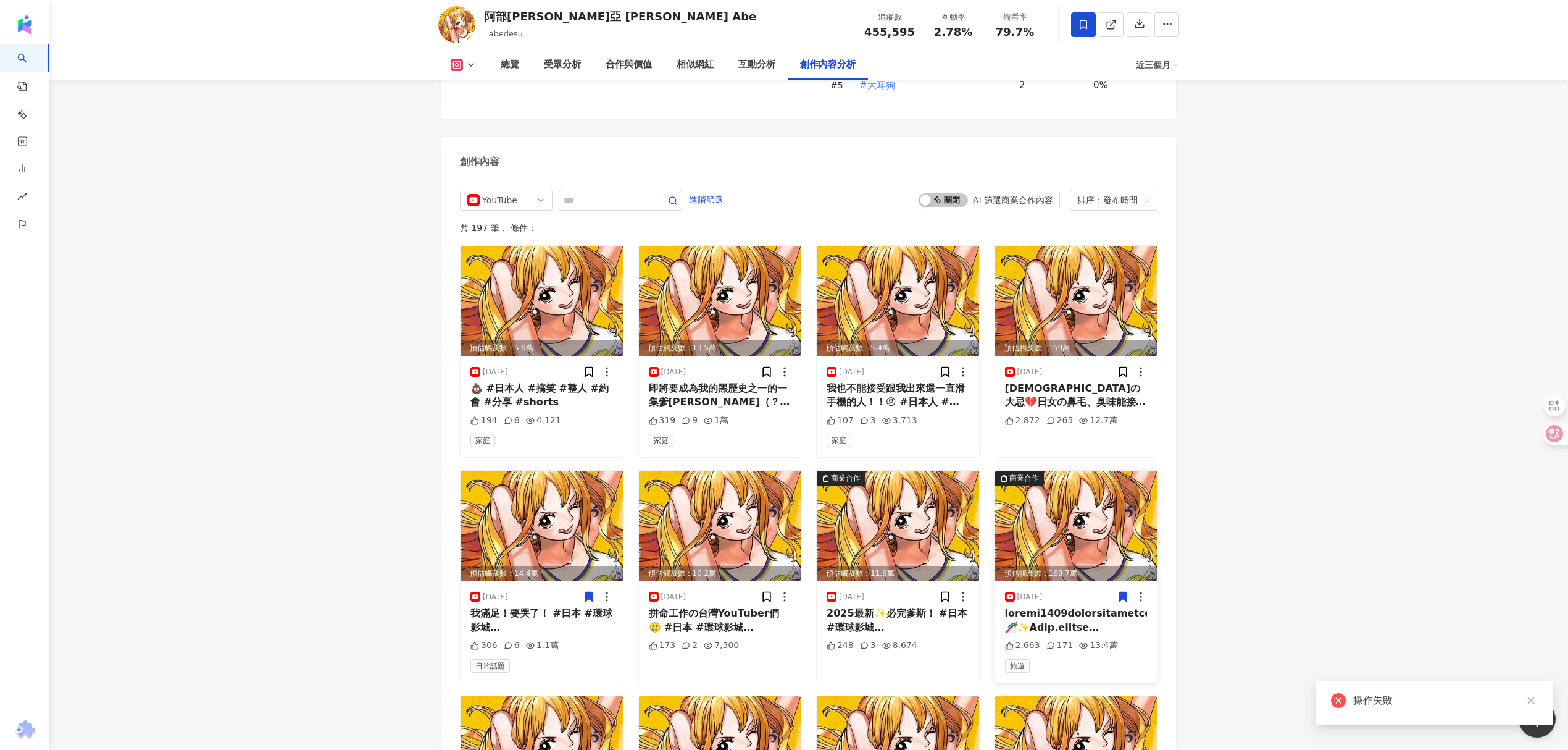
click at [1121, 589] on span at bounding box center [1123, 597] width 12 height 15
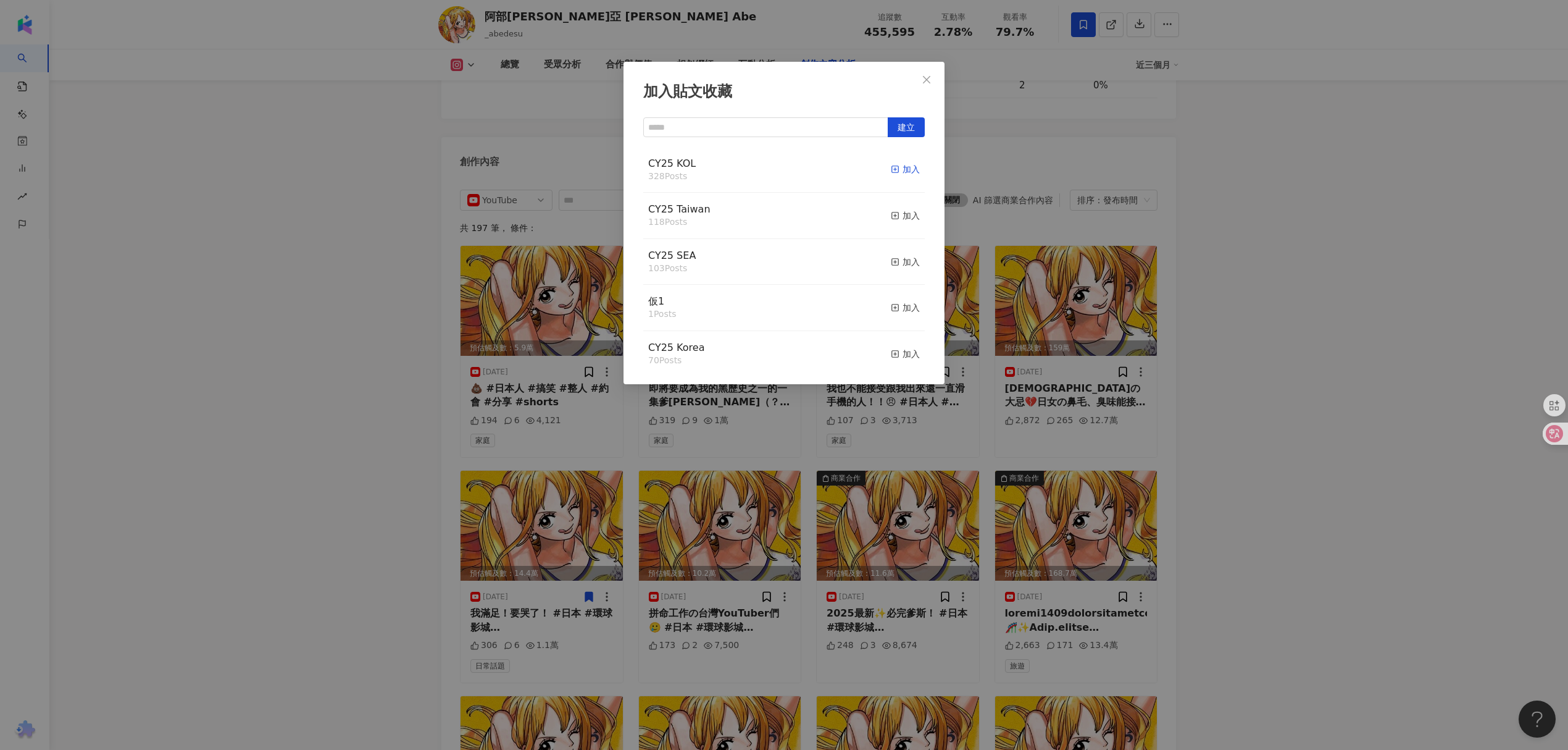
click at [893, 173] on div "加入" at bounding box center [905, 169] width 29 height 14
click at [894, 220] on div "加入" at bounding box center [905, 215] width 29 height 14
click at [1270, 264] on div "加入貼文收藏 建立 CY25 [GEOGRAPHIC_DATA] 119 Posts 已加入 CY25 KOL 329 Posts 已加入 CY25 SEA …" at bounding box center [784, 375] width 1568 height 750
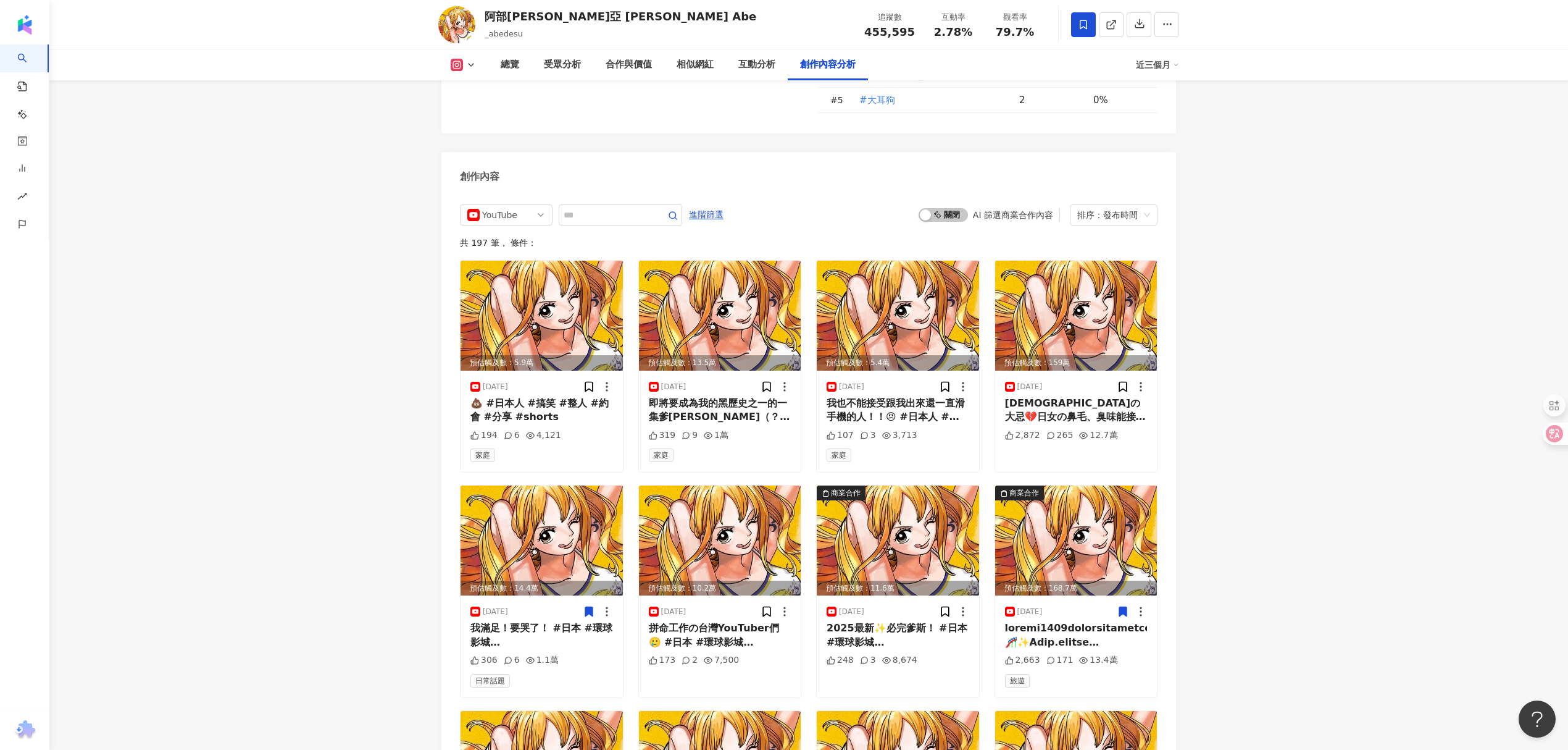
scroll to position [3662, 0]
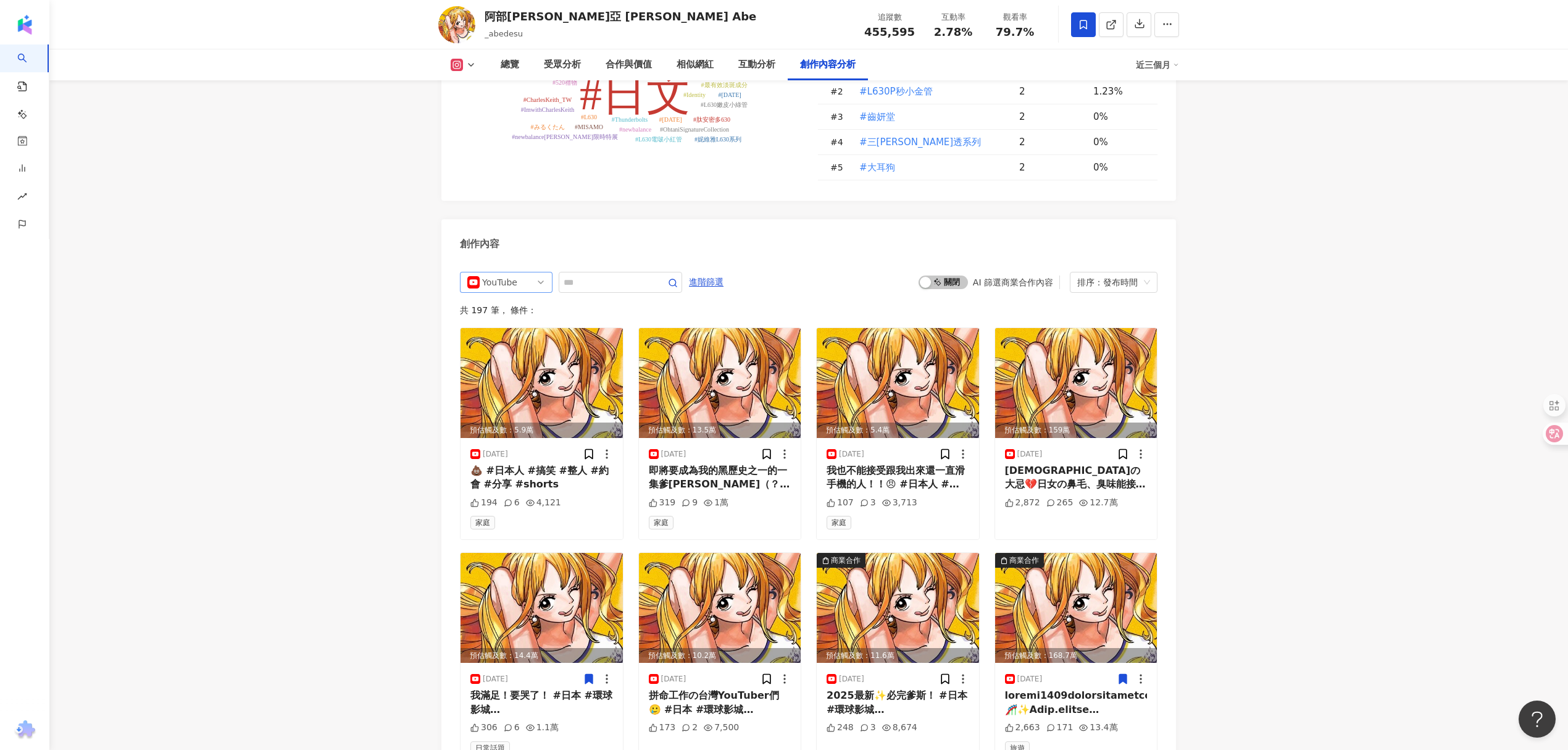
click at [489, 272] on div "YouTube" at bounding box center [502, 282] width 40 height 20
click at [529, 323] on div "Instagram" at bounding box center [506, 330] width 73 height 14
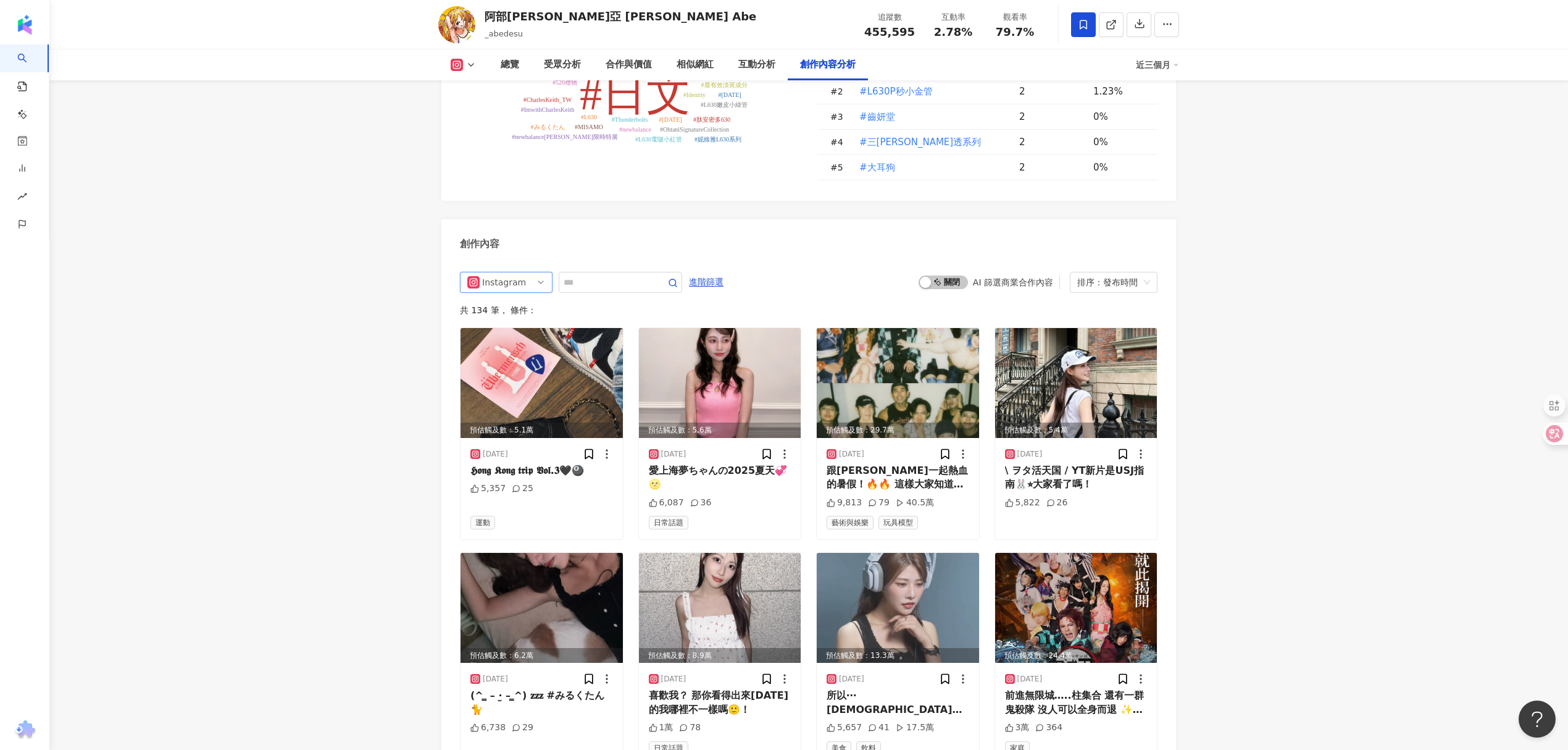
scroll to position [3744, 0]
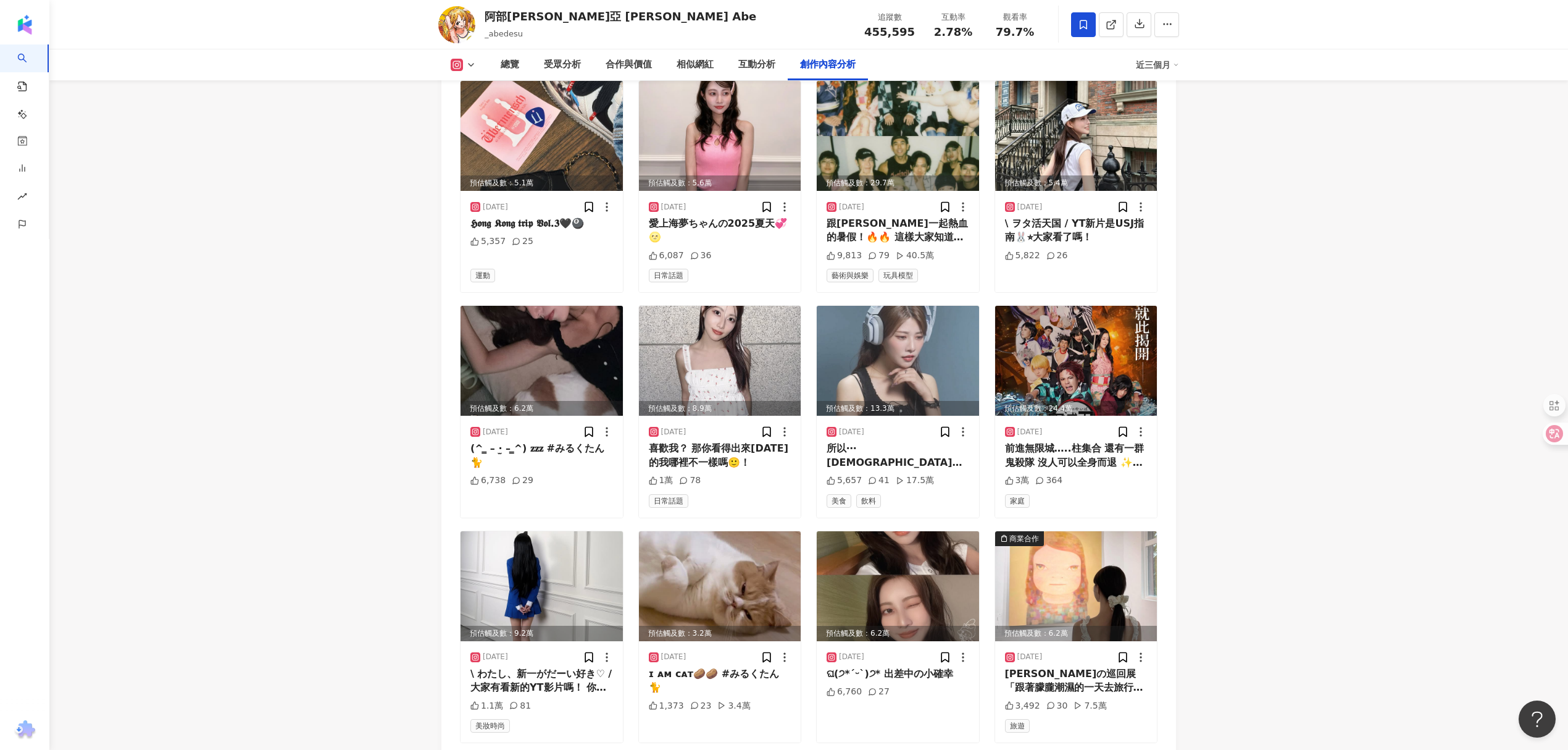
scroll to position [3662, 0]
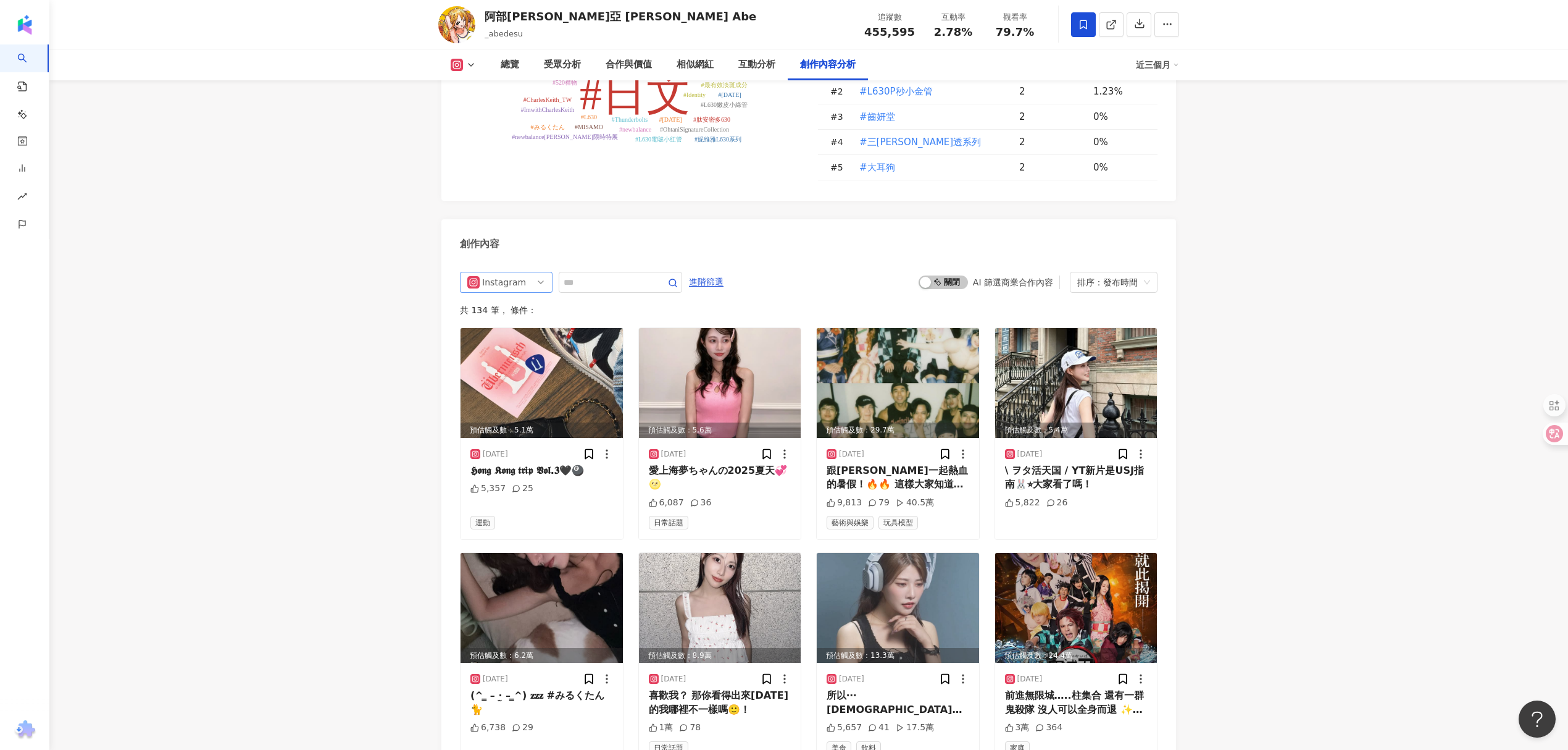
click at [523, 272] on span "Instagram" at bounding box center [506, 282] width 78 height 20
click at [526, 365] on div "YouTube" at bounding box center [506, 372] width 73 height 14
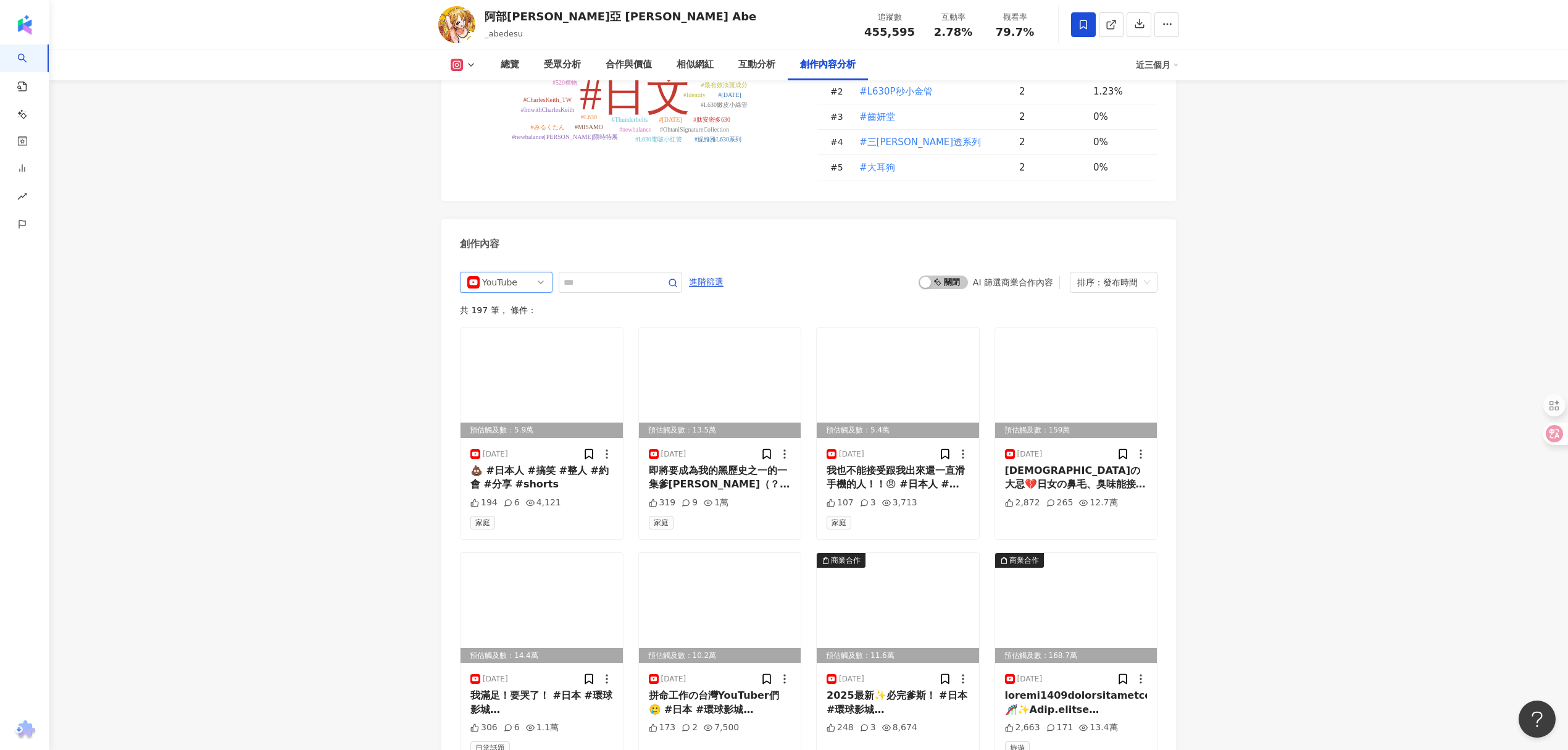
scroll to position [3744, 0]
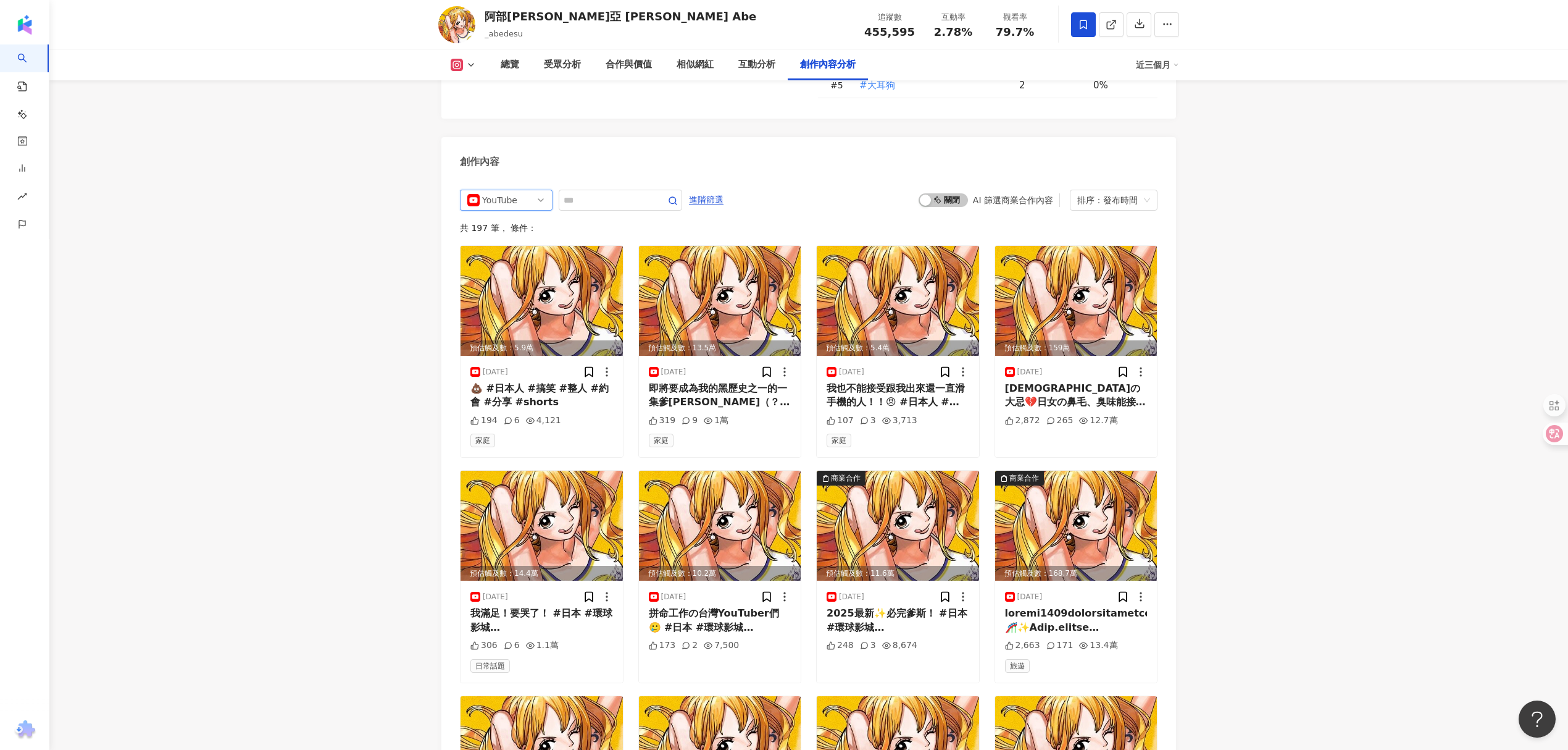
click at [530, 190] on span "YouTube" at bounding box center [506, 200] width 78 height 20
click at [523, 261] on div "Facebook" at bounding box center [505, 268] width 40 height 14
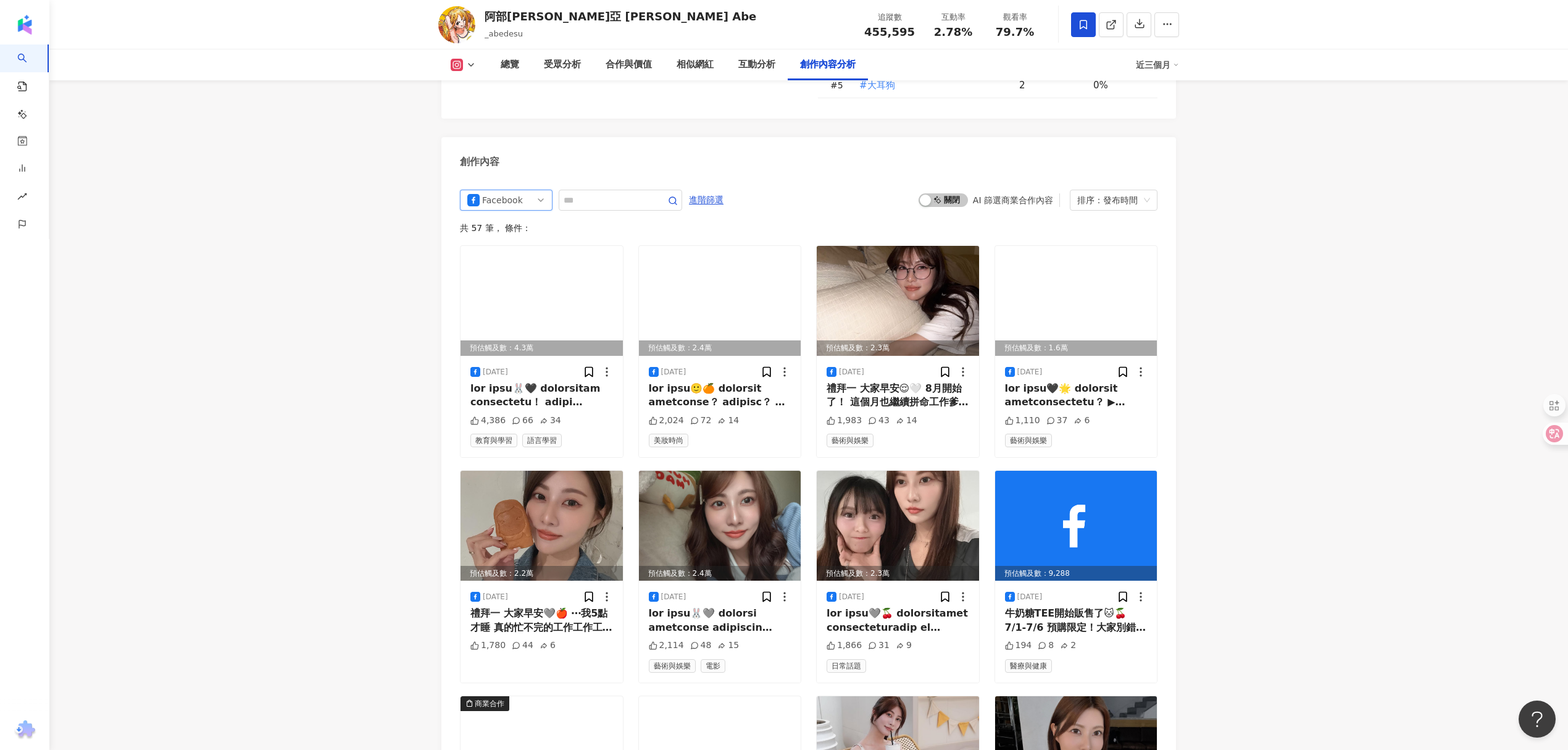
click at [520, 190] on div "Facebook" at bounding box center [502, 200] width 40 height 20
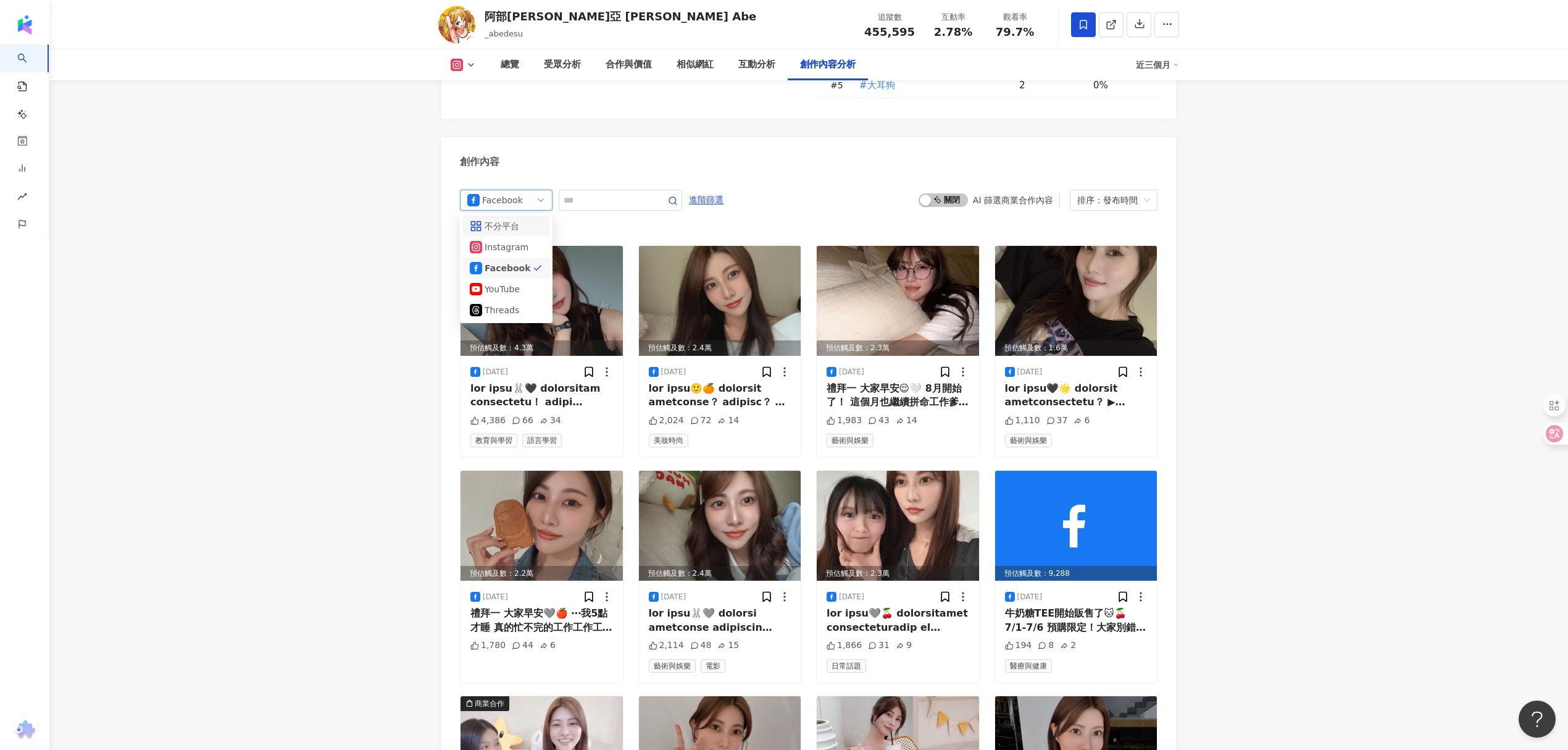
click at [517, 219] on div "不分平台" at bounding box center [505, 226] width 40 height 14
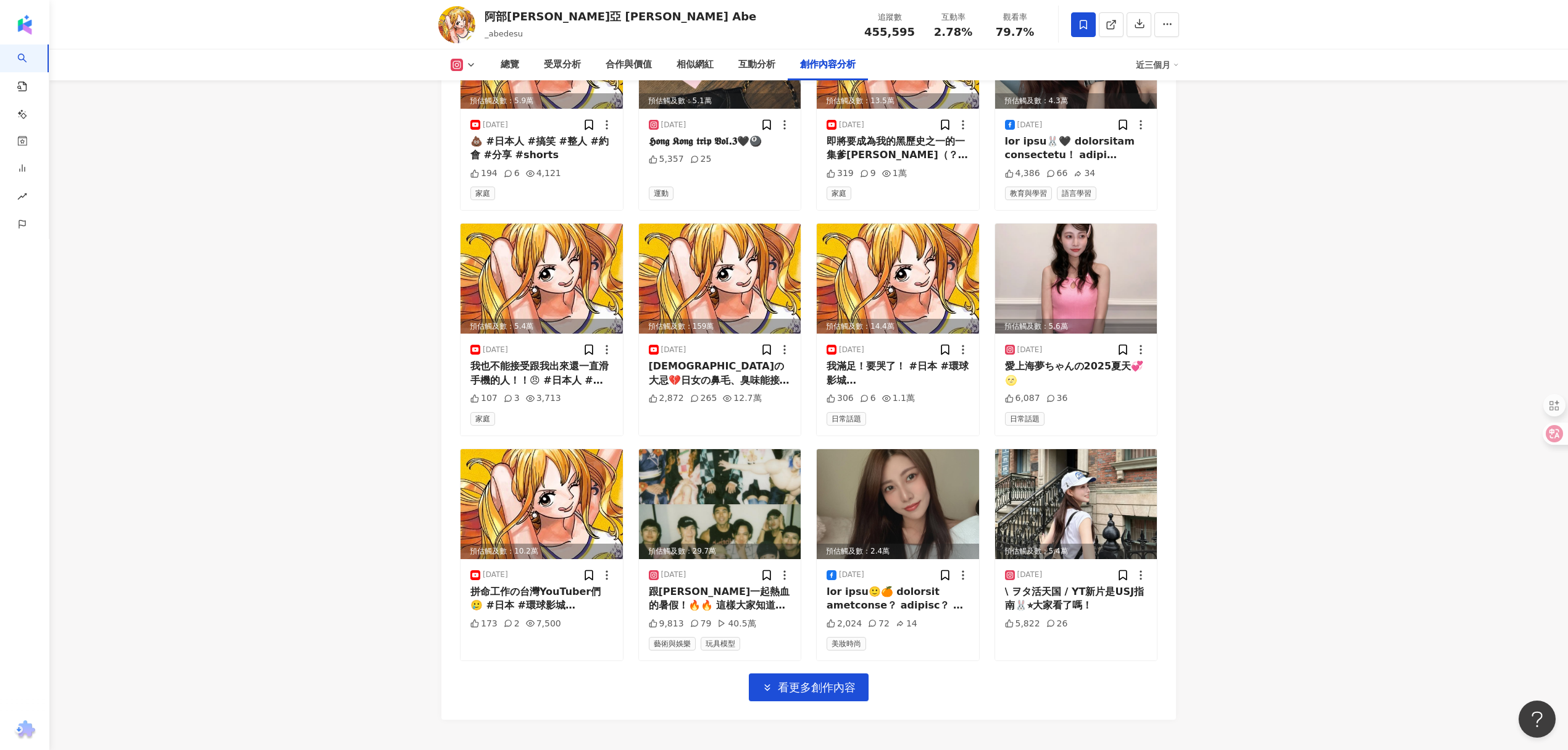
scroll to position [4044, 0]
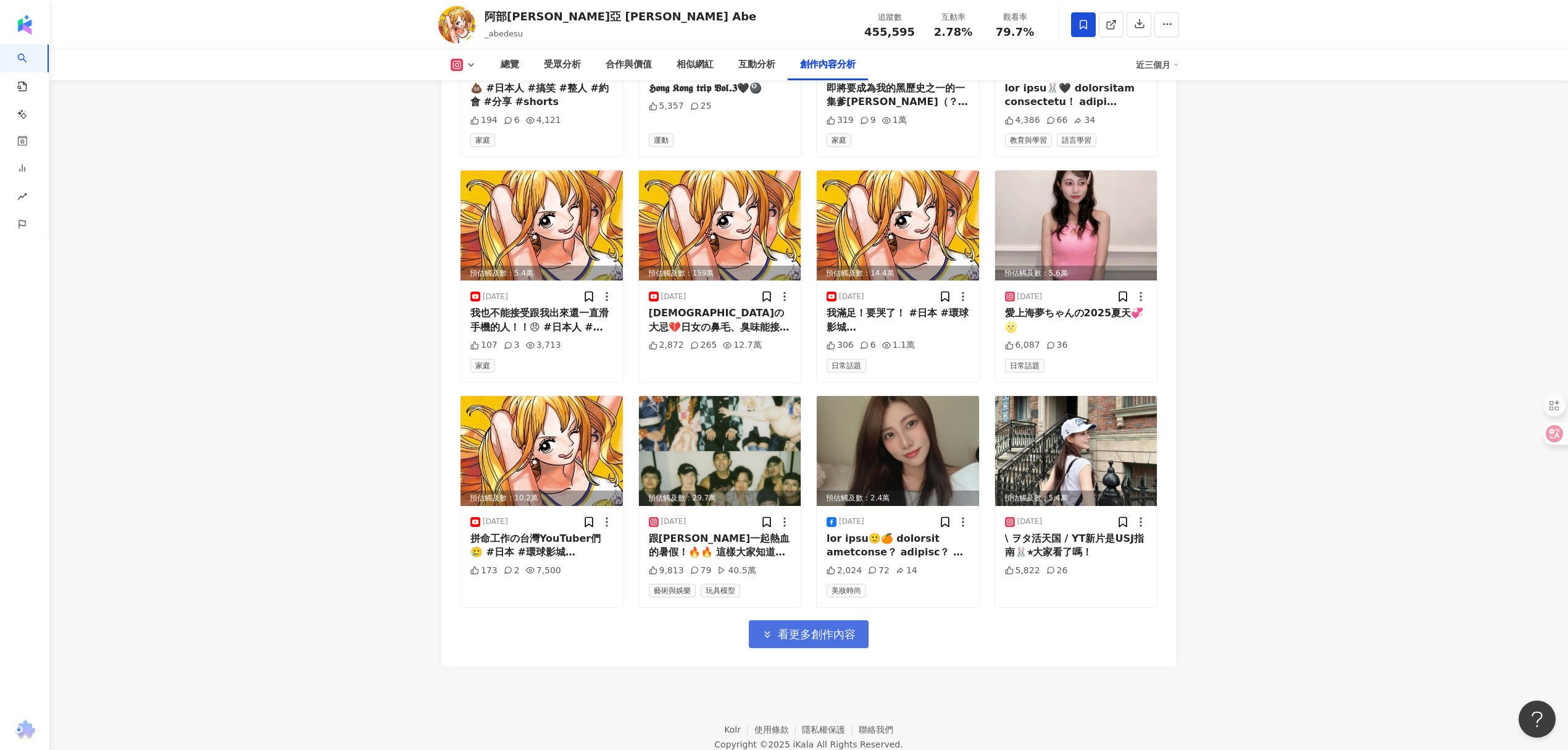
click at [845, 628] on span "看更多創作內容" at bounding box center [816, 634] width 78 height 14
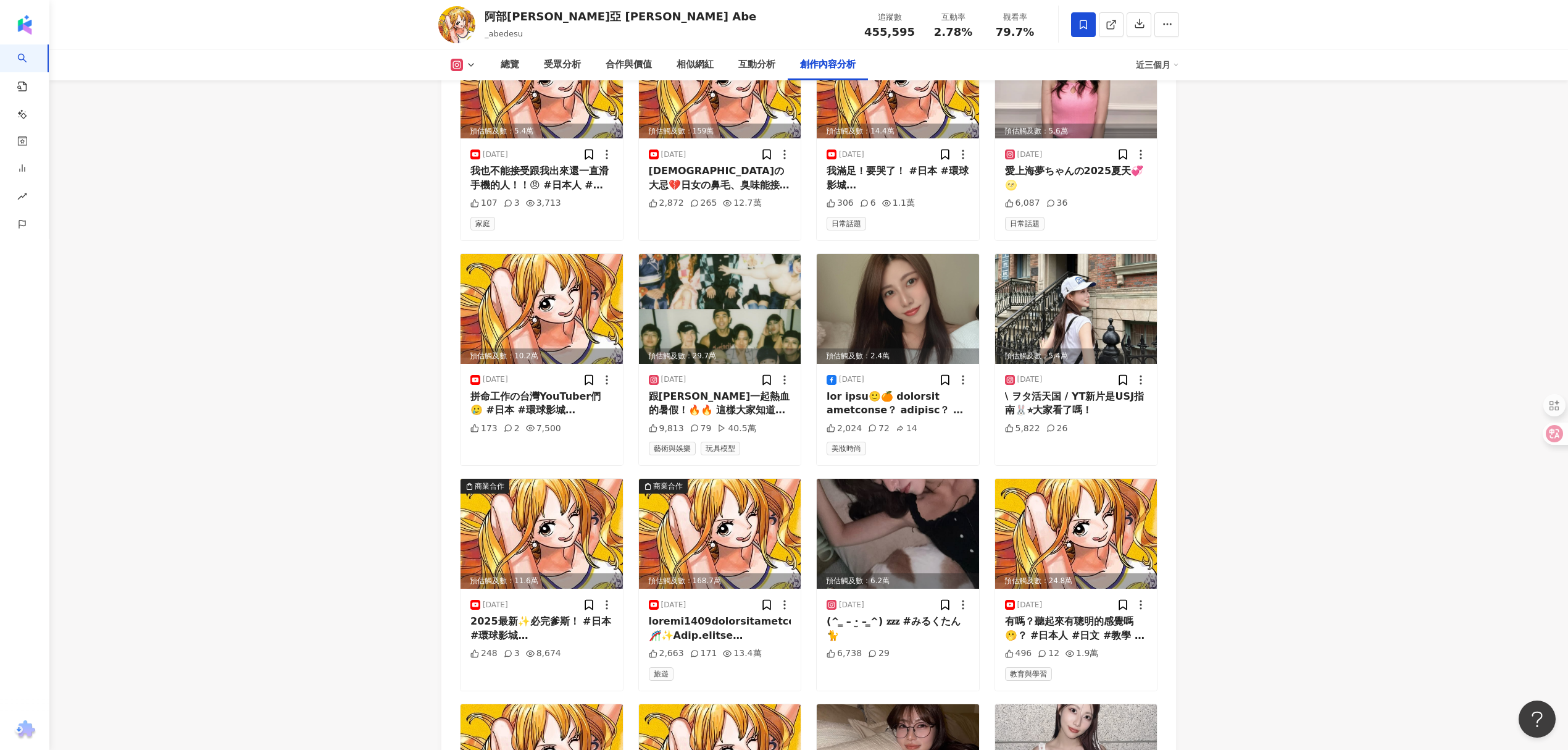
scroll to position [4209, 0]
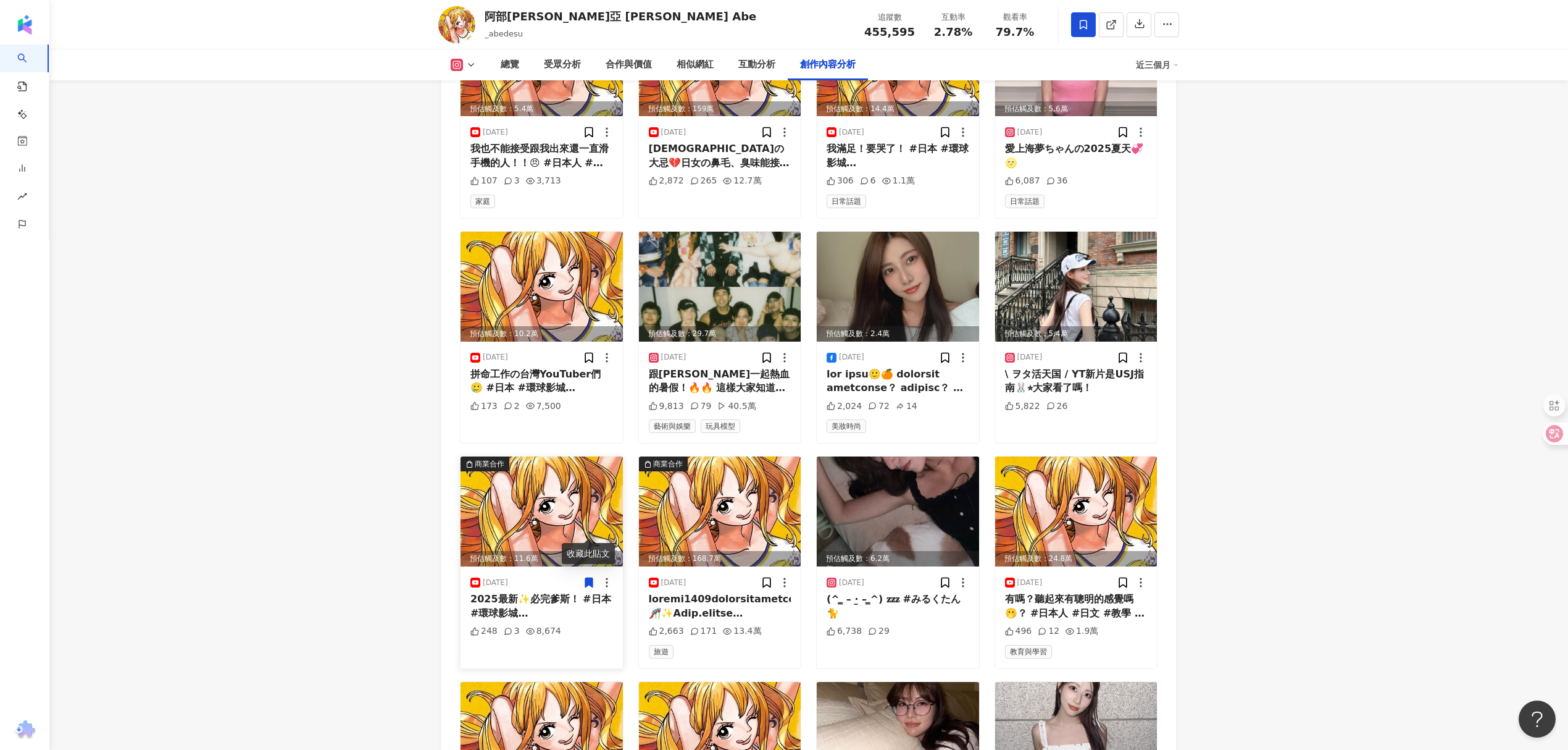
click at [589, 578] on icon at bounding box center [589, 582] width 8 height 9
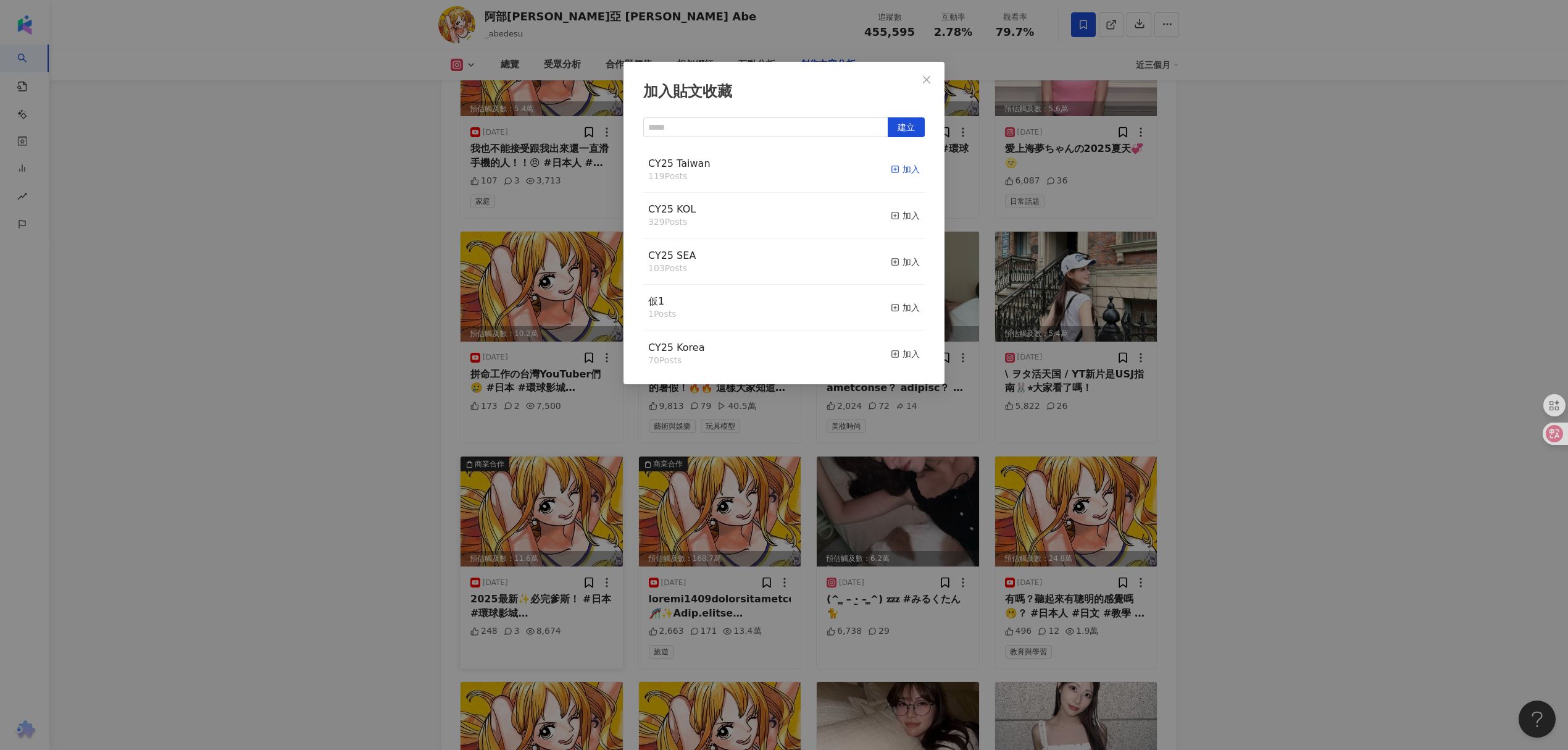
click at [891, 166] on div "加入" at bounding box center [905, 169] width 29 height 14
click at [895, 220] on div "加入" at bounding box center [905, 215] width 29 height 14
click at [1317, 257] on div "加入貼文收藏 建立 CY25 KOL 330 Posts 已加入 CY25 [GEOGRAPHIC_DATA] 120 Posts 已加入 CY25 SEA …" at bounding box center [784, 375] width 1568 height 750
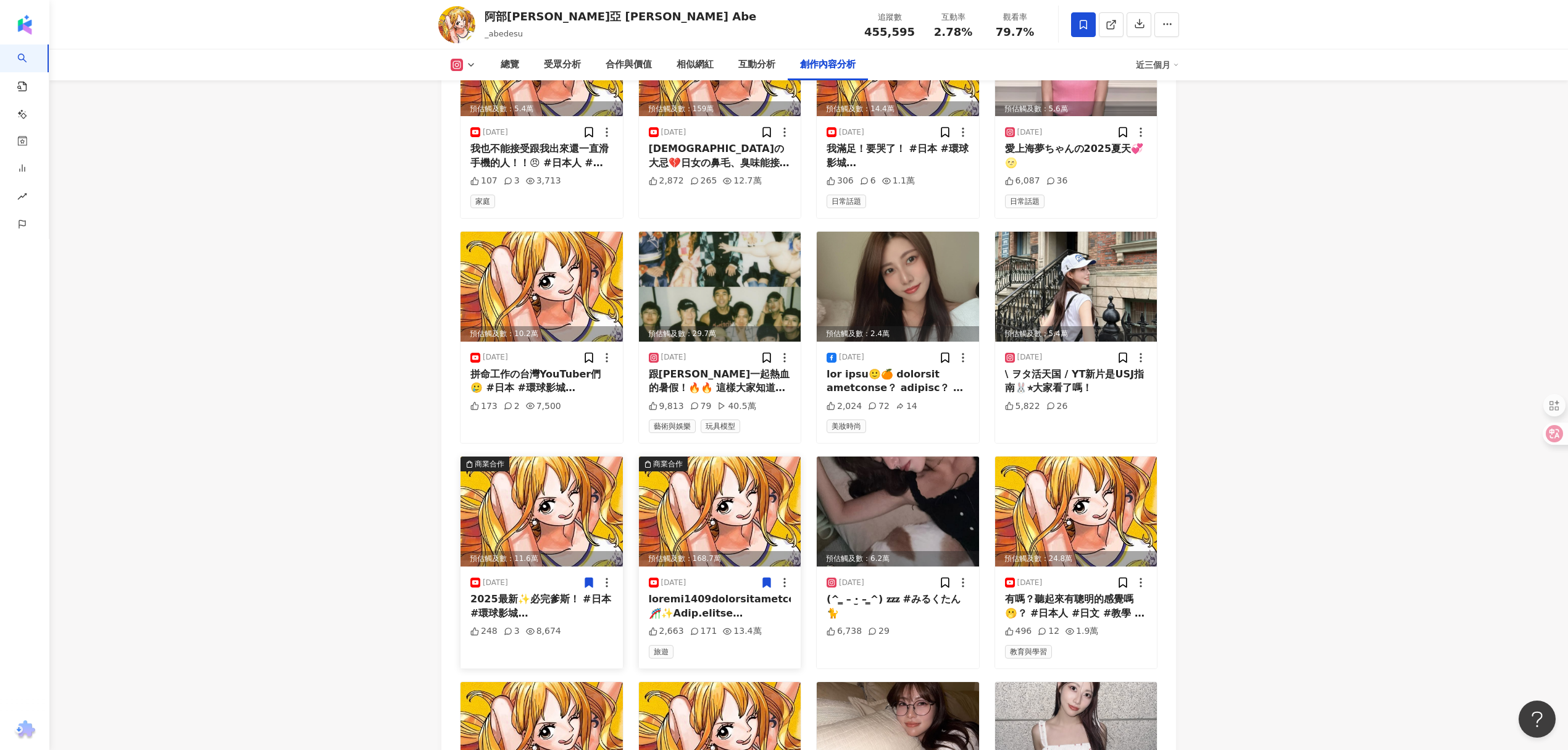
click at [769, 578] on icon at bounding box center [767, 582] width 8 height 9
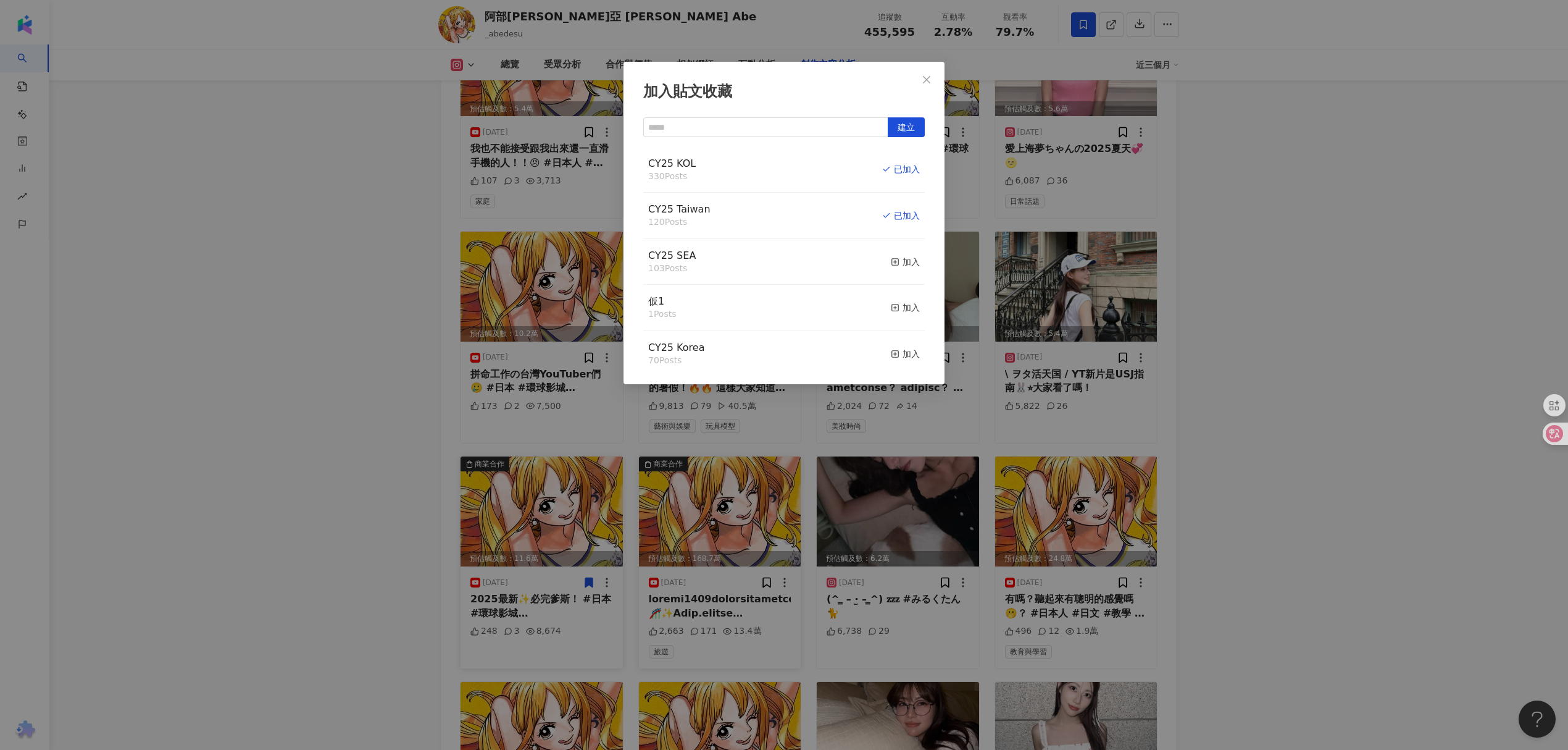
click at [1380, 282] on div "加入貼文收藏 建立 CY25 KOL 330 Posts 已加入 CY25 [GEOGRAPHIC_DATA] 120 Posts 已加入 CY25 SEA …" at bounding box center [784, 375] width 1568 height 750
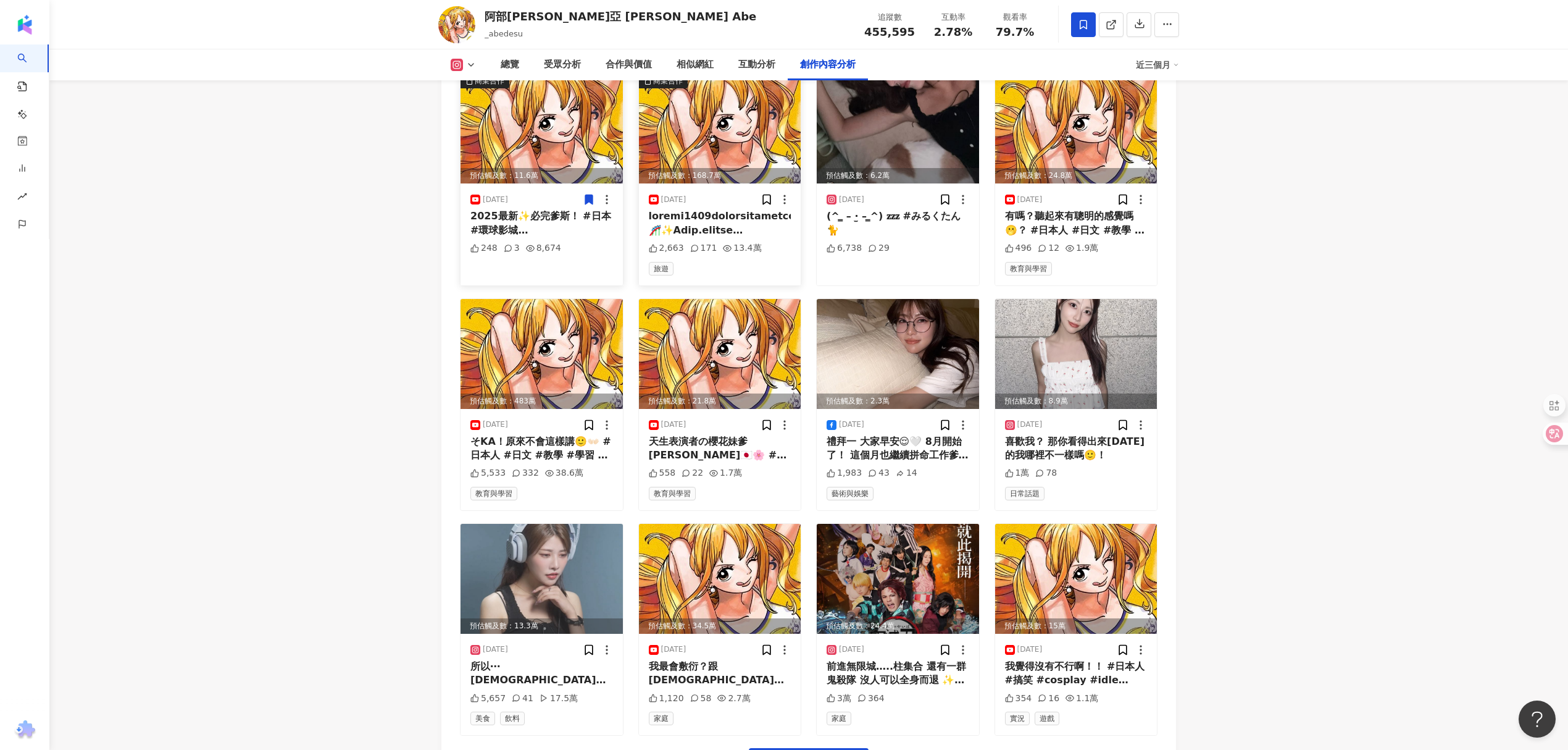
scroll to position [4621, 0]
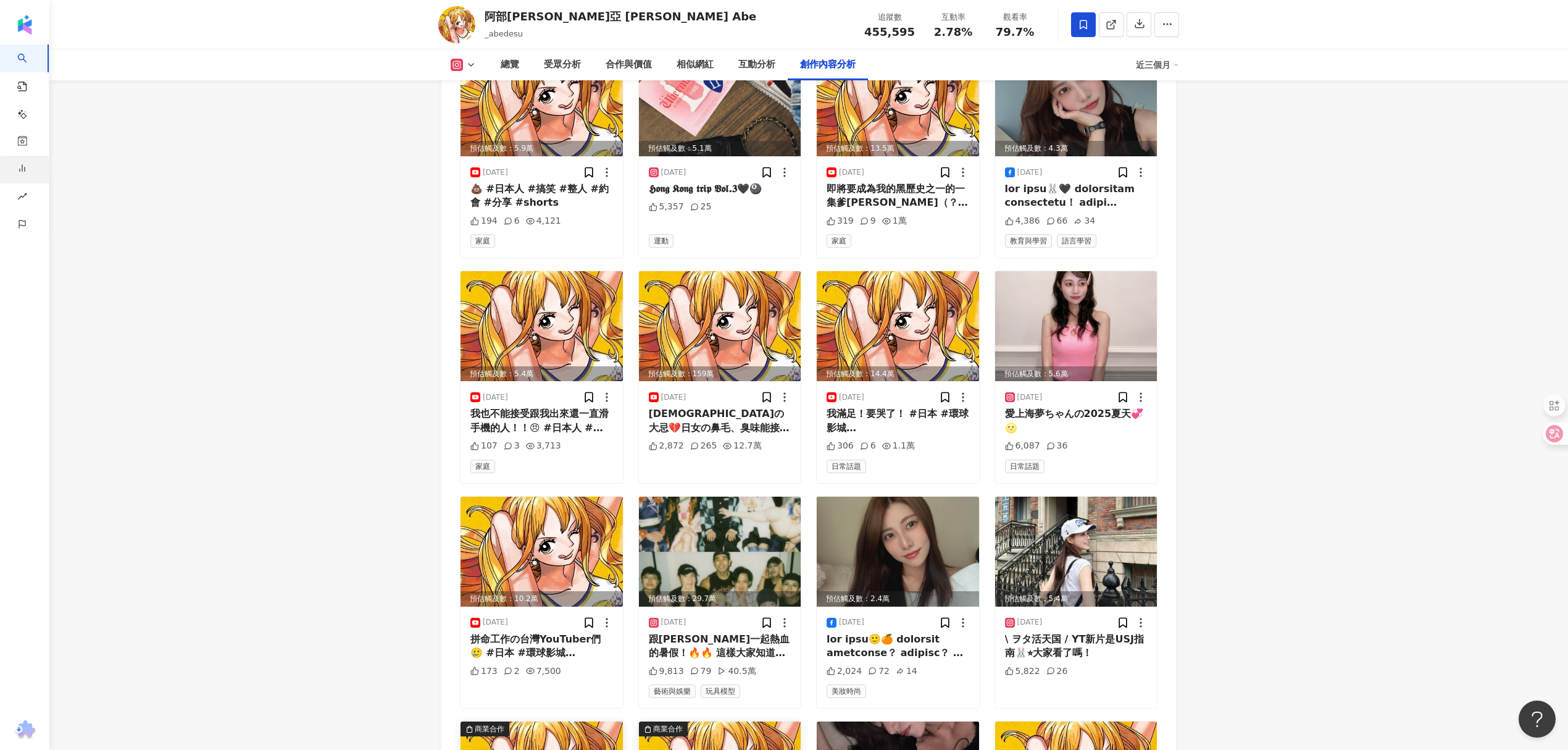
scroll to position [3797, 0]
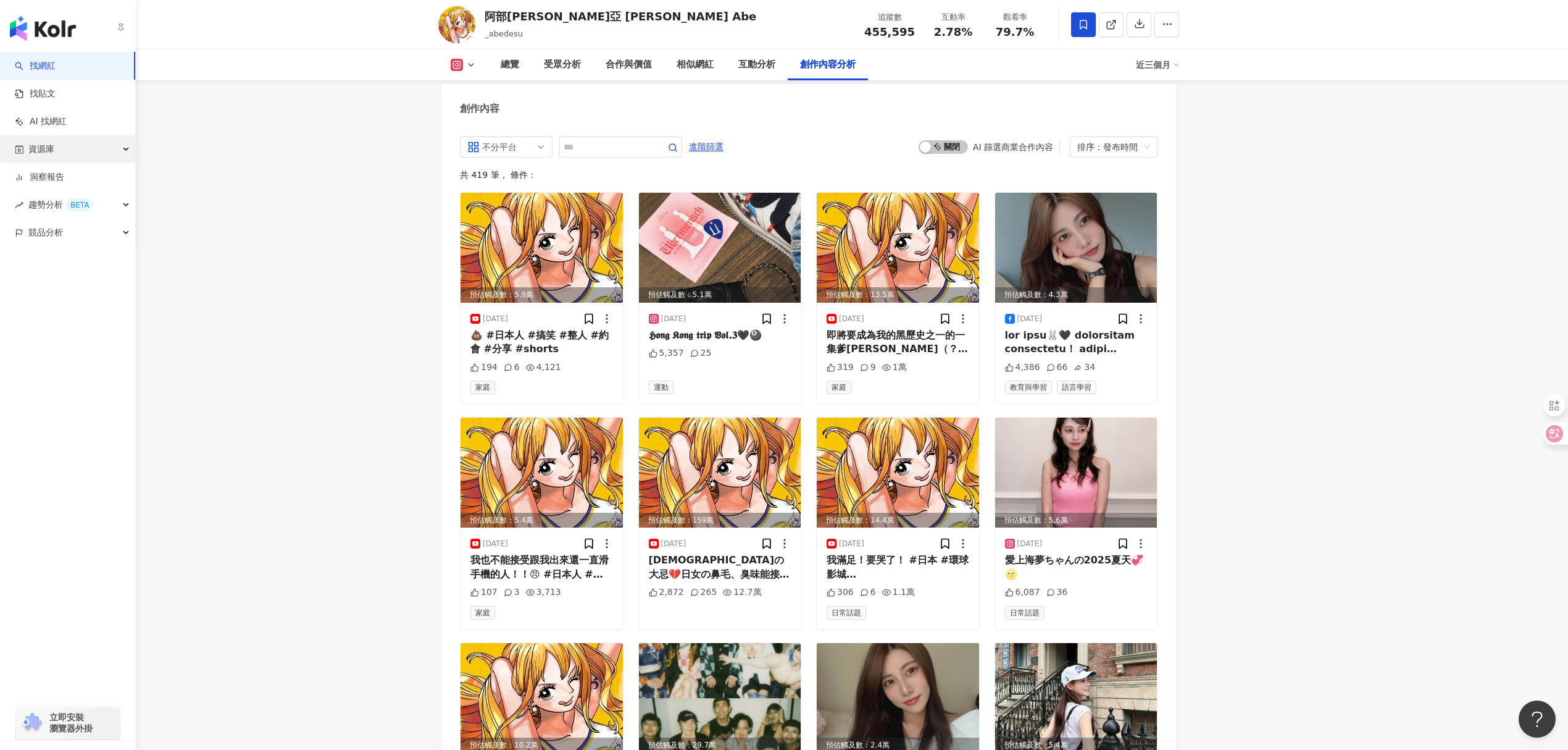
click at [122, 148] on div "資源庫" at bounding box center [67, 149] width 135 height 28
click at [64, 228] on link "貼文收藏" at bounding box center [47, 233] width 34 height 12
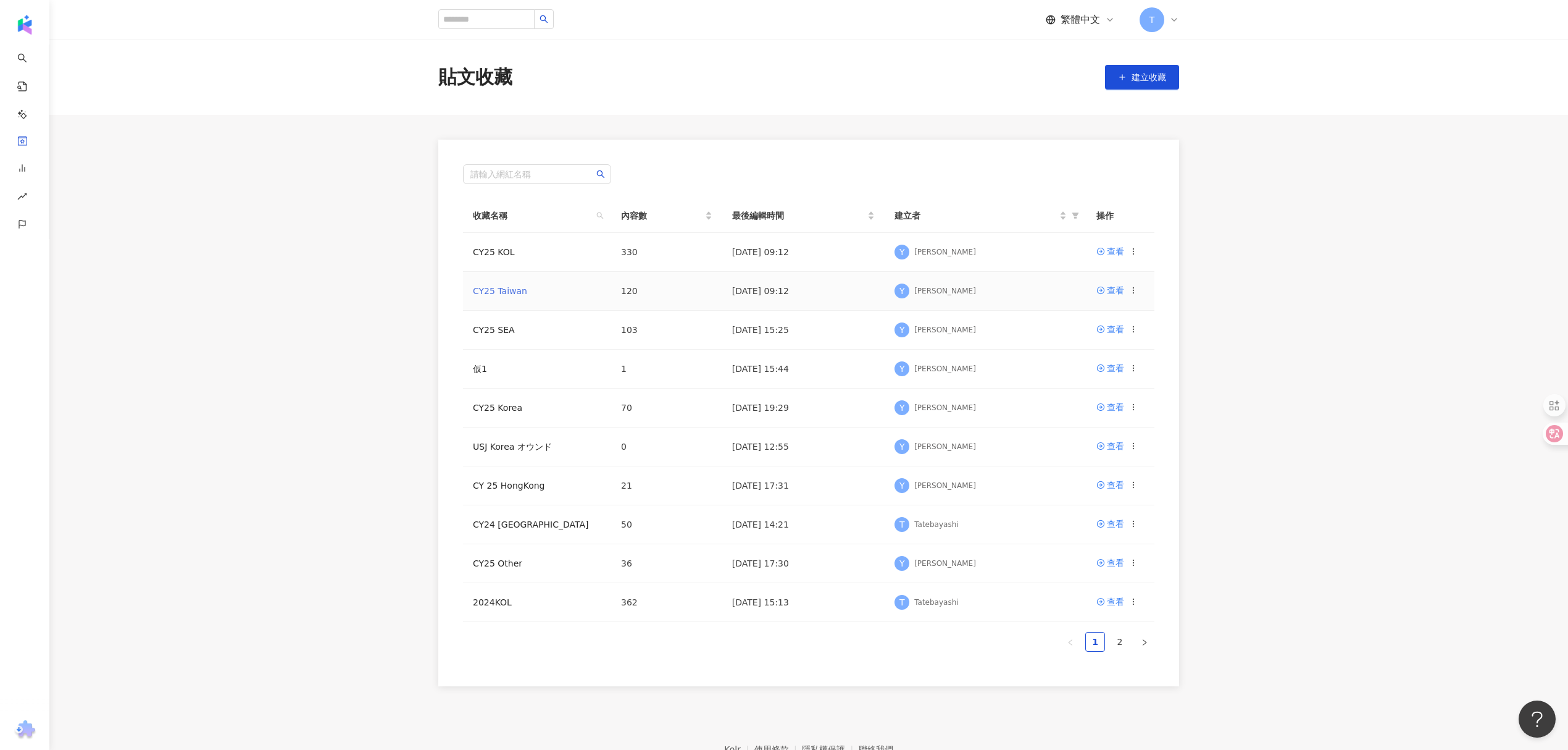
click at [514, 292] on link "CY25 Taiwan" at bounding box center [500, 291] width 54 height 10
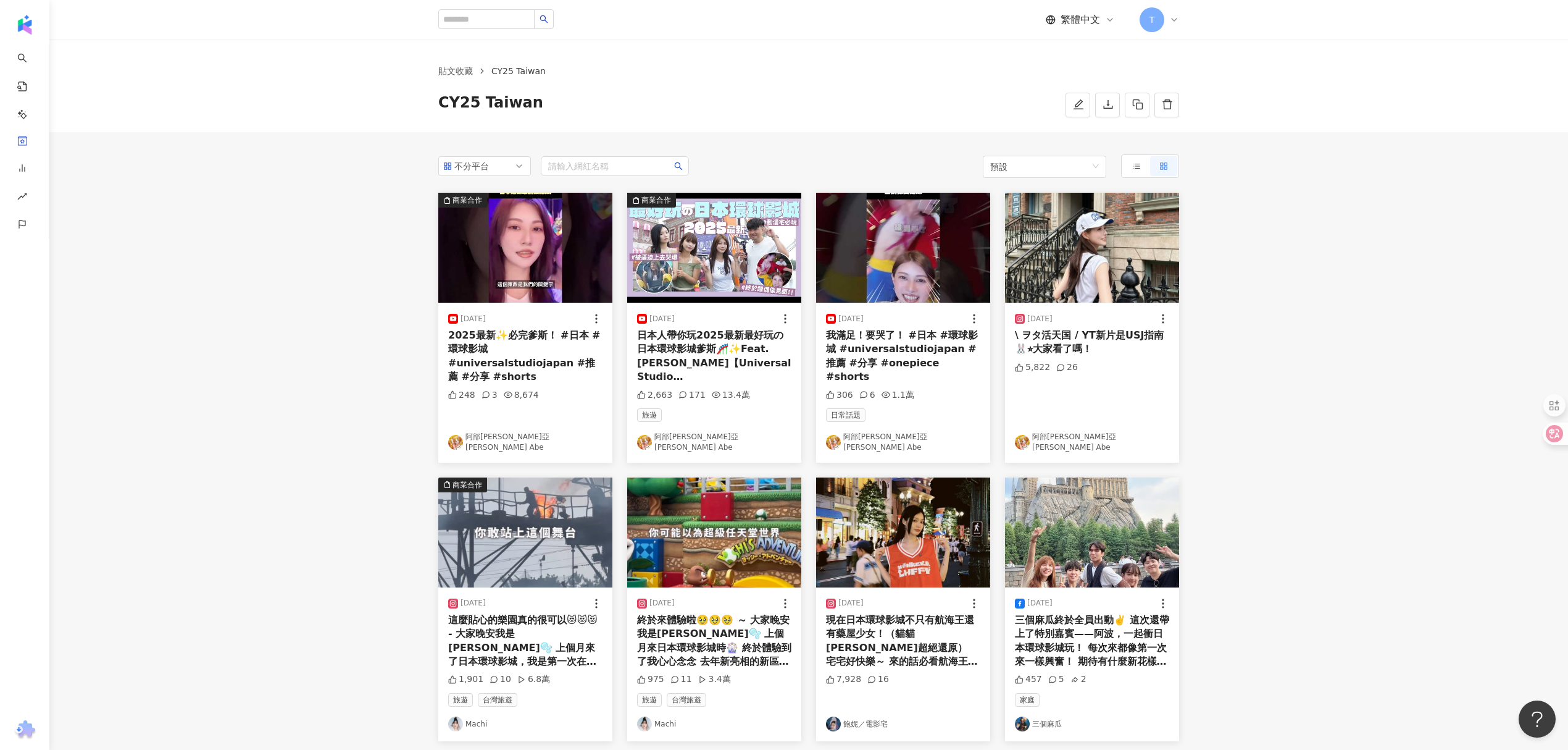
click at [1074, 168] on span "預設" at bounding box center [1045, 167] width 109 height 22
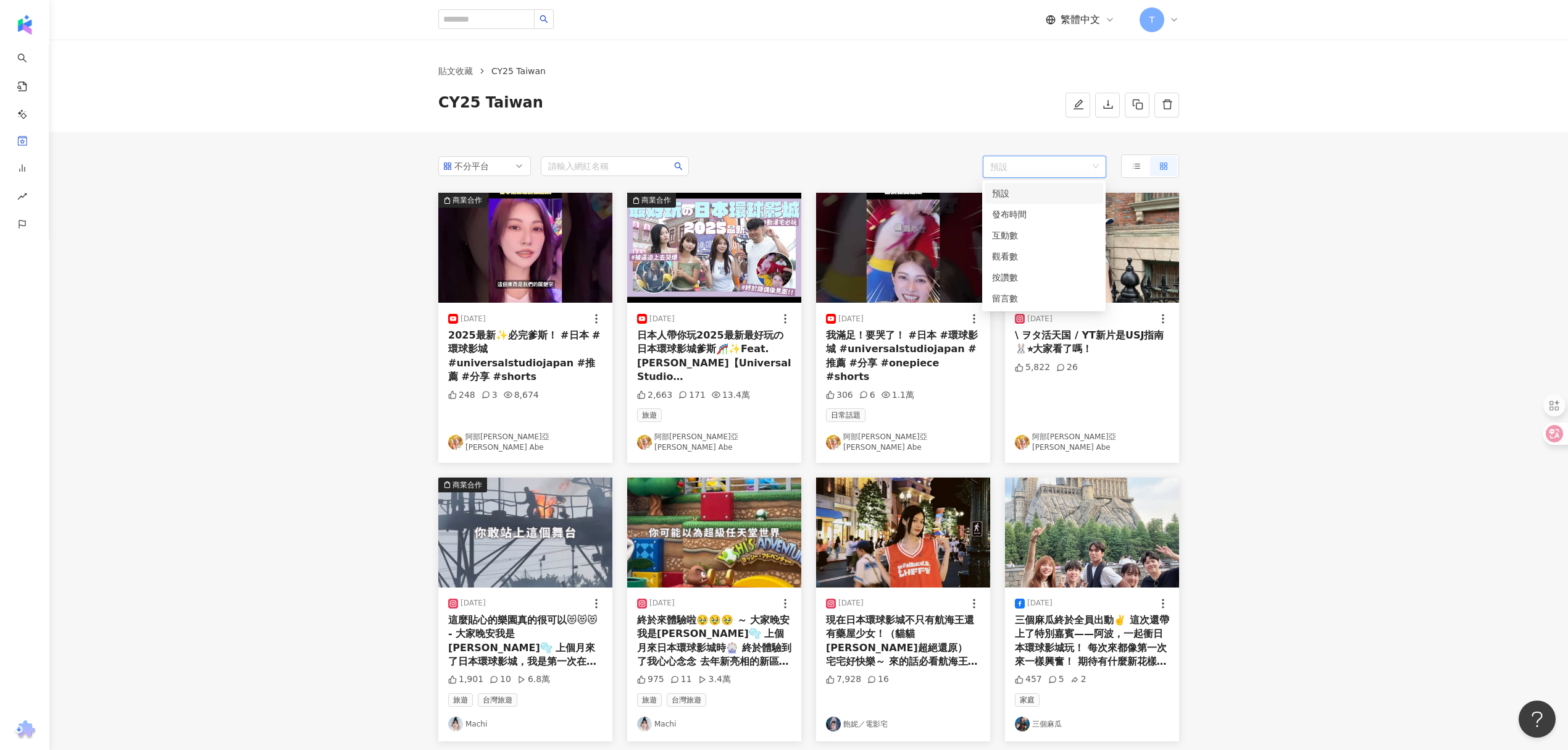
click at [912, 124] on div "貼文收藏 CY25 [GEOGRAPHIC_DATA] CY25 [GEOGRAPHIC_DATA]" at bounding box center [809, 85] width 1518 height 93
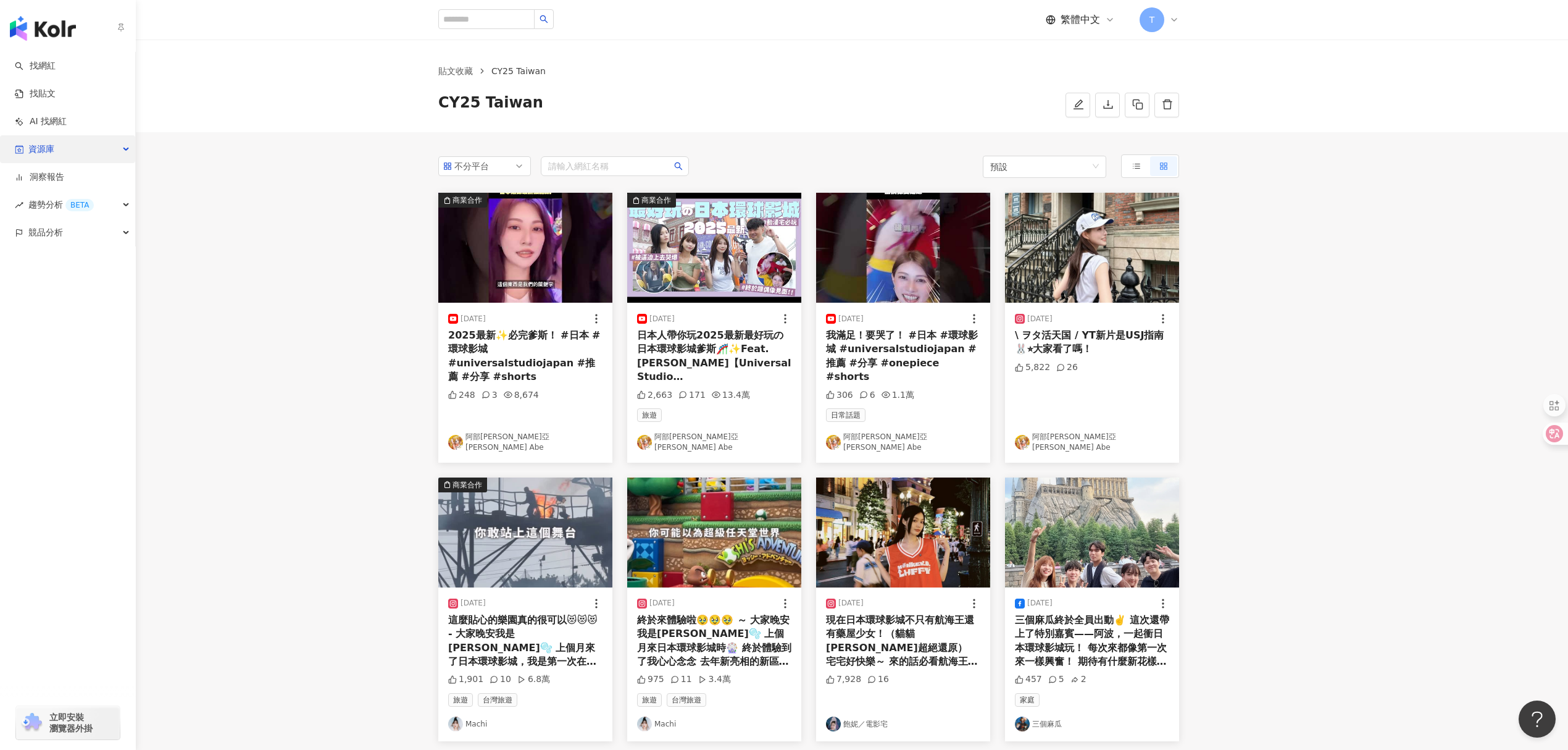
click at [114, 148] on div "資源庫" at bounding box center [67, 149] width 135 height 28
click at [480, 176] on div "不分平台 請輸入網紅名稱" at bounding box center [563, 166] width 250 height 23
click at [483, 172] on div "不分平台" at bounding box center [475, 166] width 40 height 19
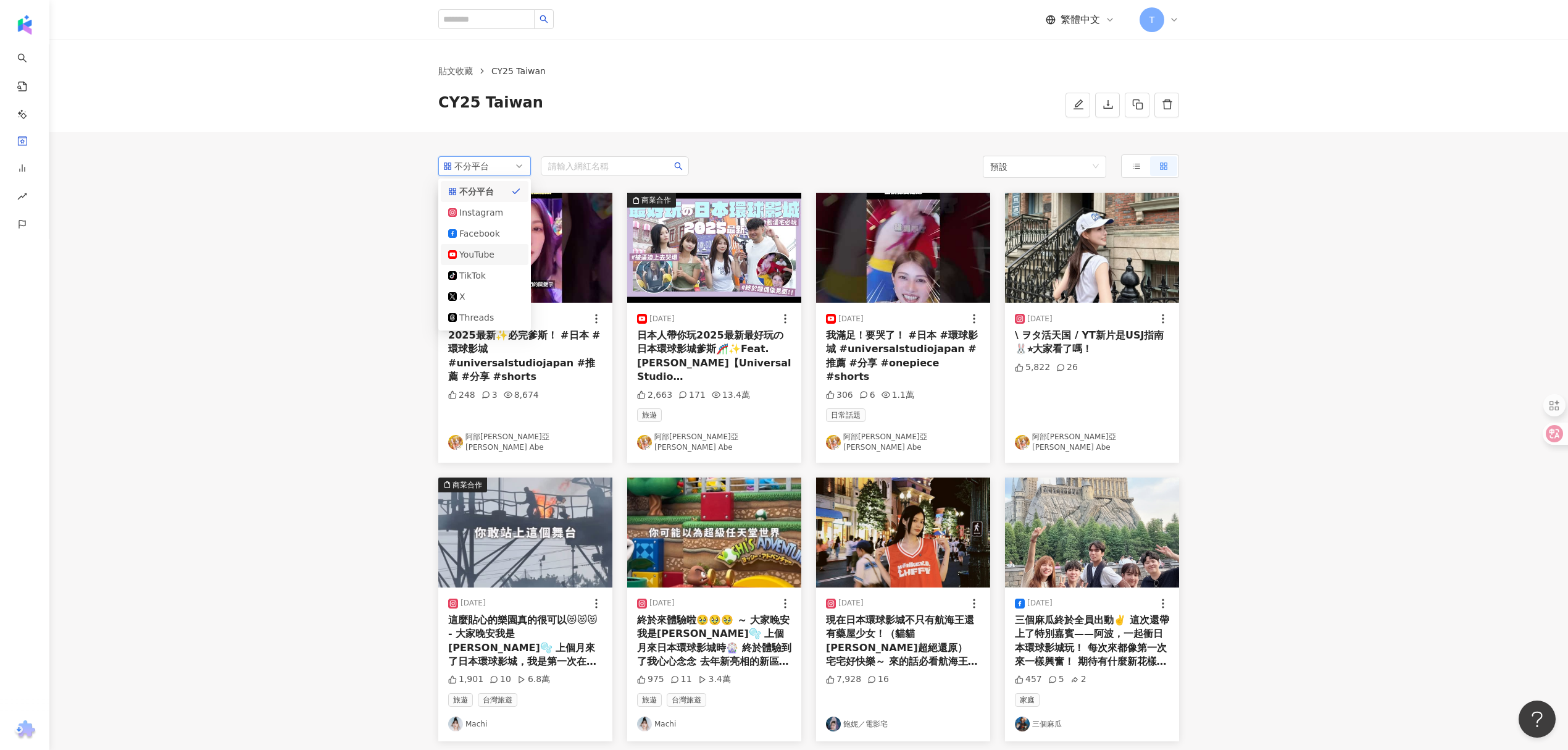
click at [486, 252] on div "YouTube" at bounding box center [479, 255] width 40 height 14
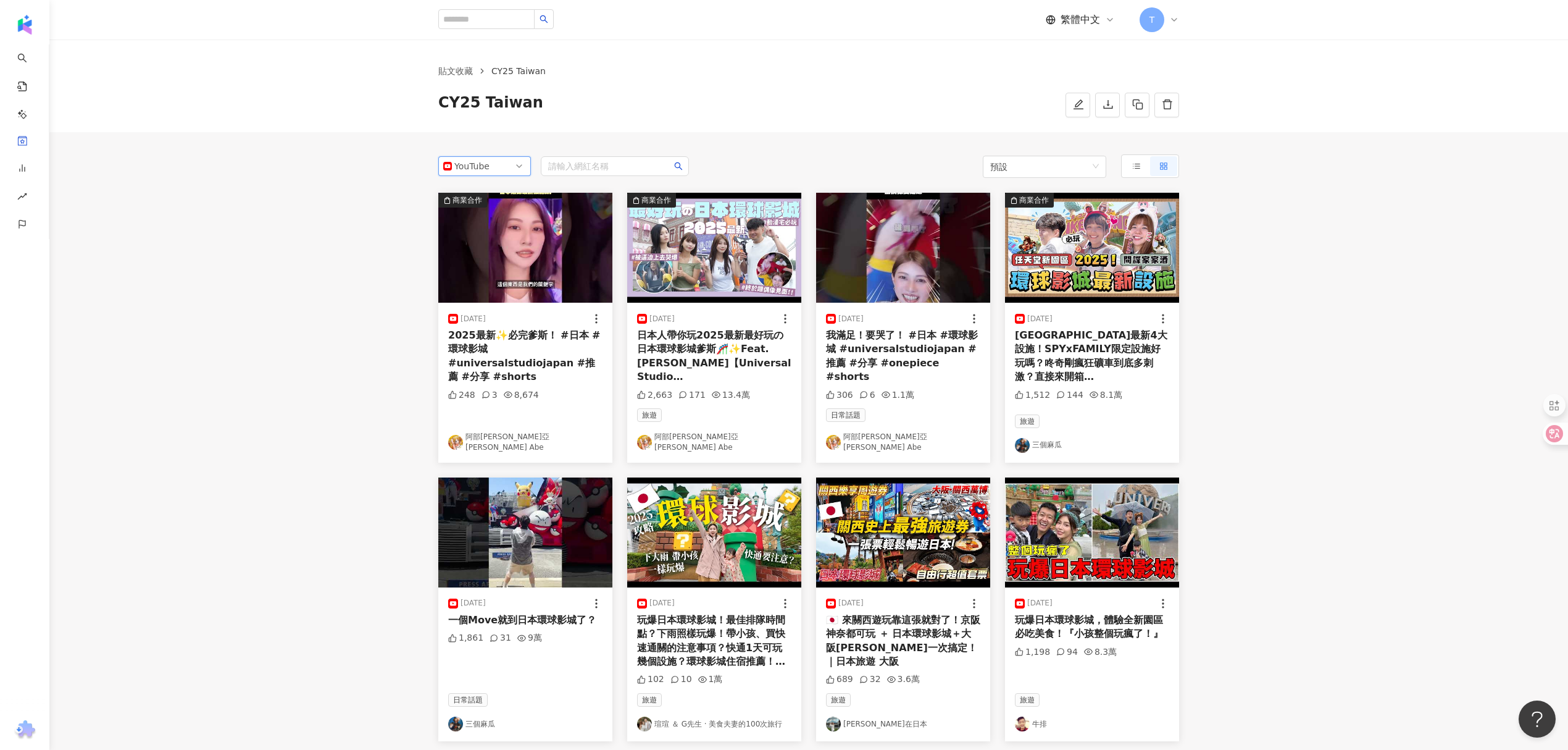
click at [296, 218] on main "貼文收藏 CY25 [GEOGRAPHIC_DATA] CY25 Taiwan yt YouTube fb yt tiktok 不分平台 Instagram …" at bounding box center [809, 680] width 1518 height 1281
click at [210, 253] on main "貼文收藏 CY25 [GEOGRAPHIC_DATA] CY25 Taiwan YouTube fb yt tiktok 不分平台 Instagram Fac…" at bounding box center [809, 680] width 1518 height 1281
